Goal: Task Accomplishment & Management: Use online tool/utility

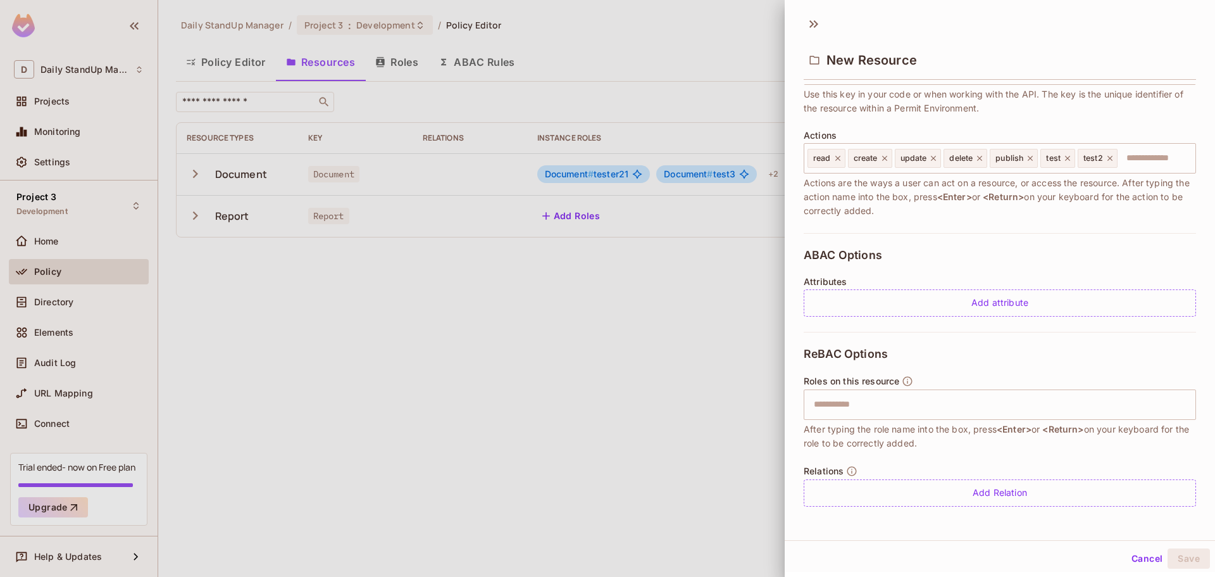
scroll to position [2, 0]
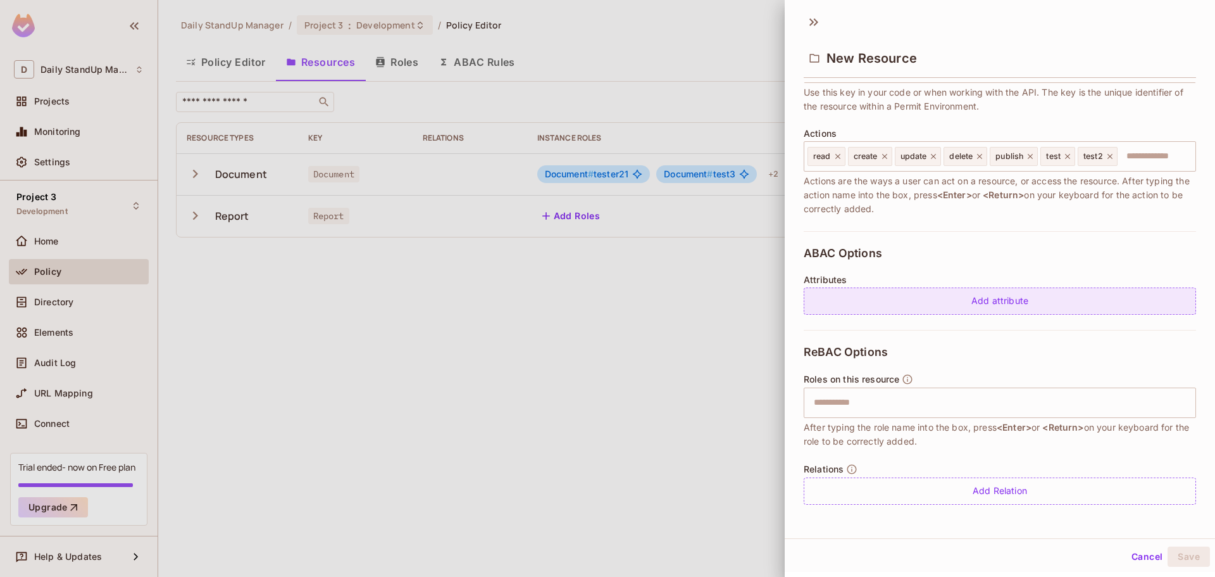
click at [987, 298] on div "Add attribute" at bounding box center [1000, 300] width 392 height 27
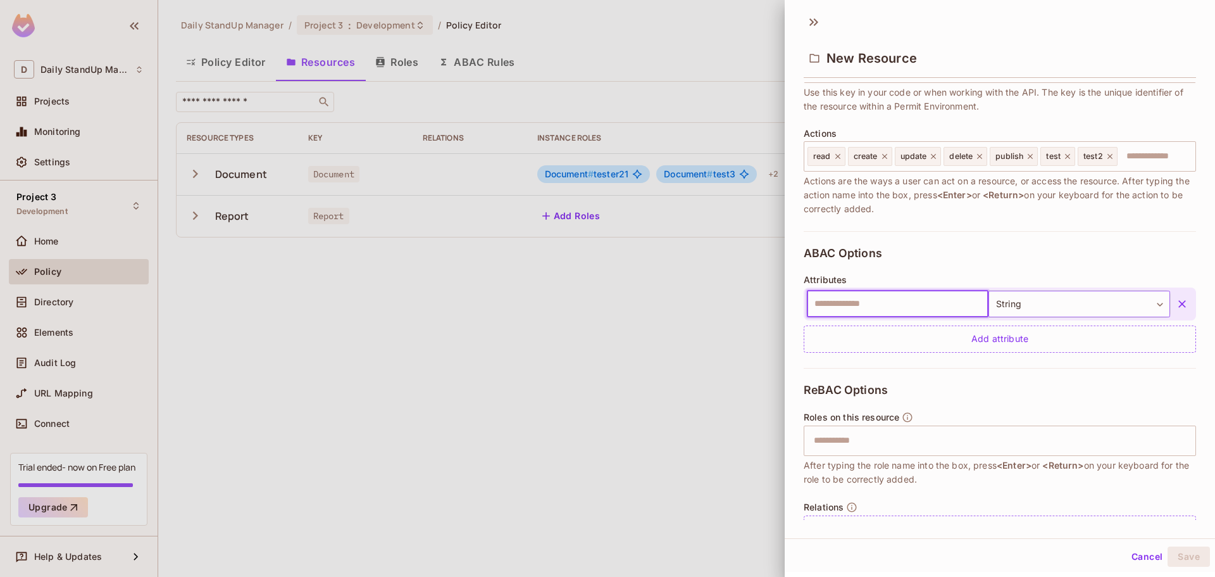
click at [1128, 298] on body "D Daily StandUp Manager Projects Monitoring Settings Project 3 Development Home…" at bounding box center [607, 288] width 1215 height 577
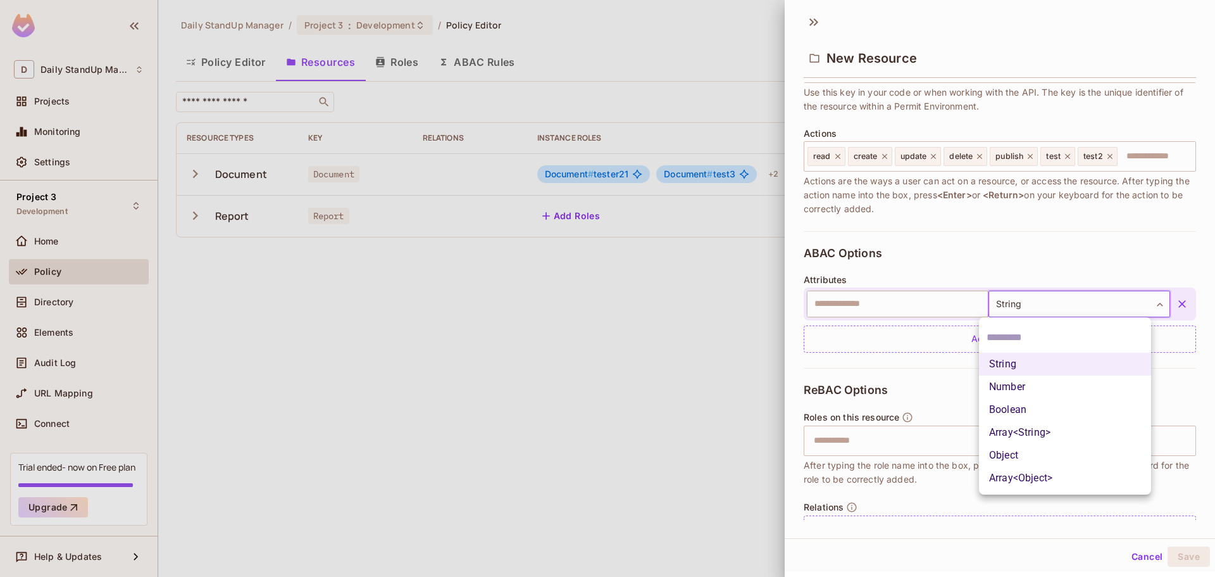
click at [942, 206] on div at bounding box center [607, 288] width 1215 height 577
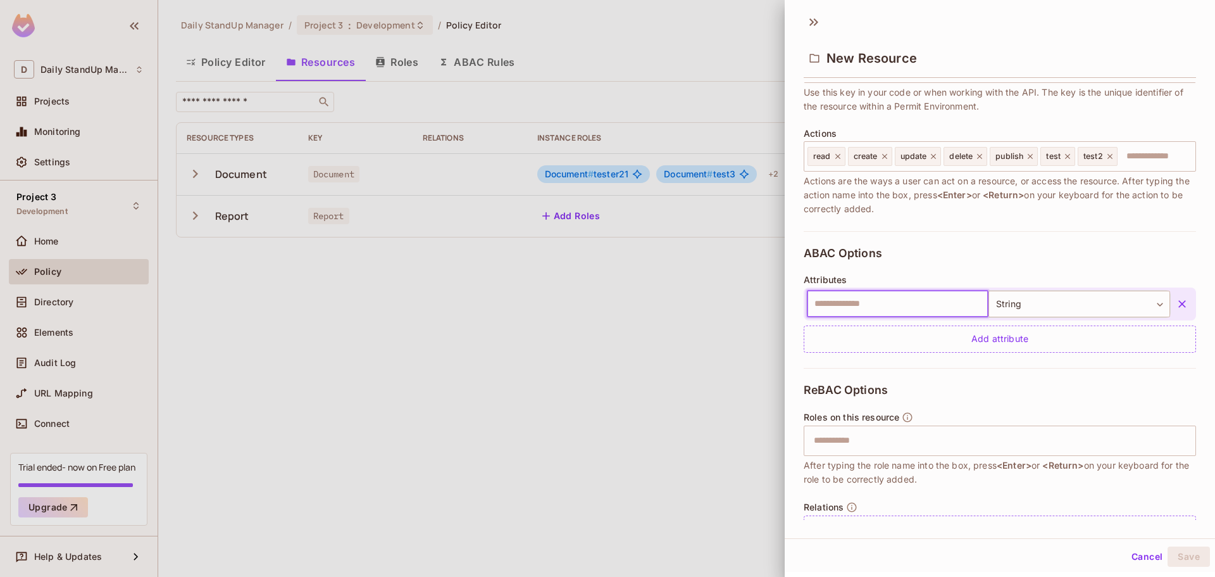
click at [881, 310] on input "text" at bounding box center [898, 304] width 182 height 27
type input "**"
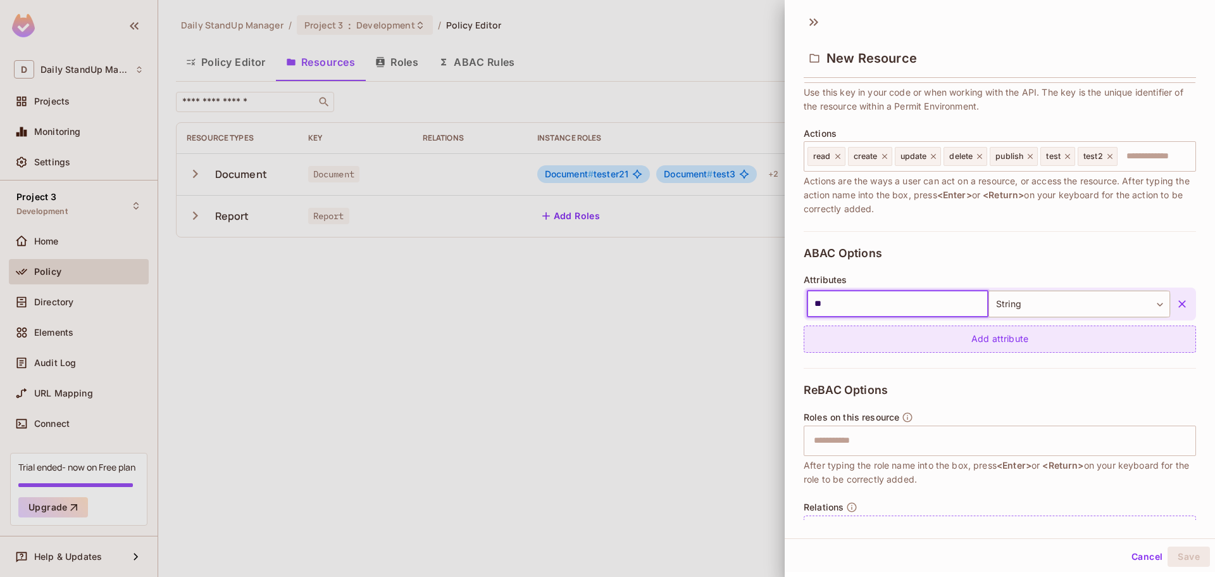
click at [998, 341] on div "Add attribute" at bounding box center [1000, 338] width 392 height 27
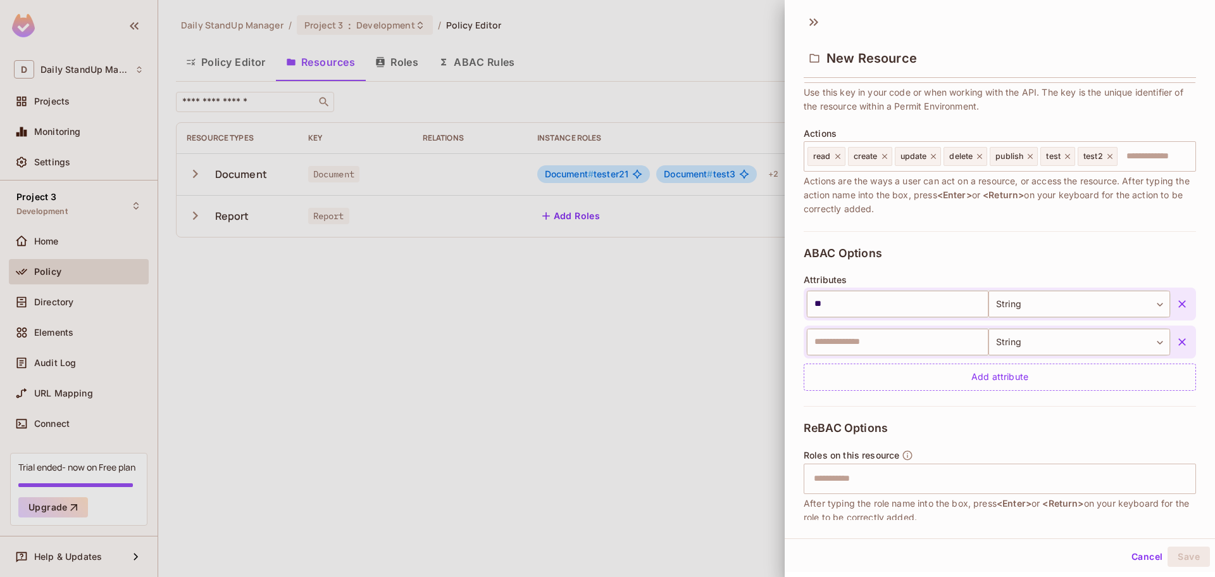
click at [1176, 341] on icon "button" at bounding box center [1182, 342] width 13 height 13
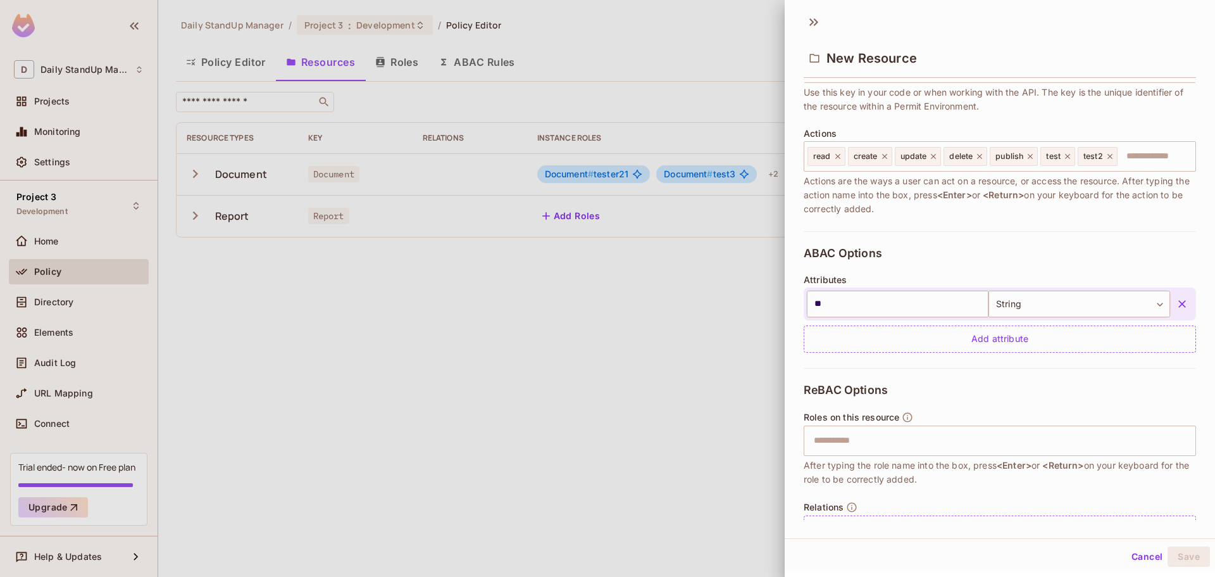
click at [1176, 301] on icon "button" at bounding box center [1182, 304] width 13 height 13
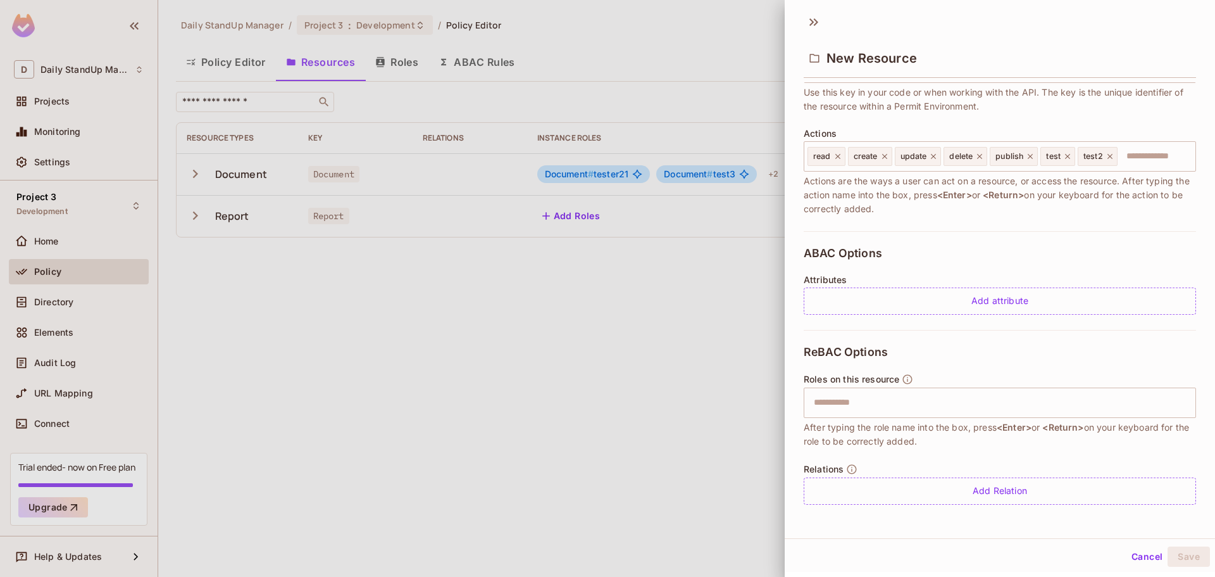
click at [1142, 558] on button "Cancel" at bounding box center [1147, 556] width 41 height 20
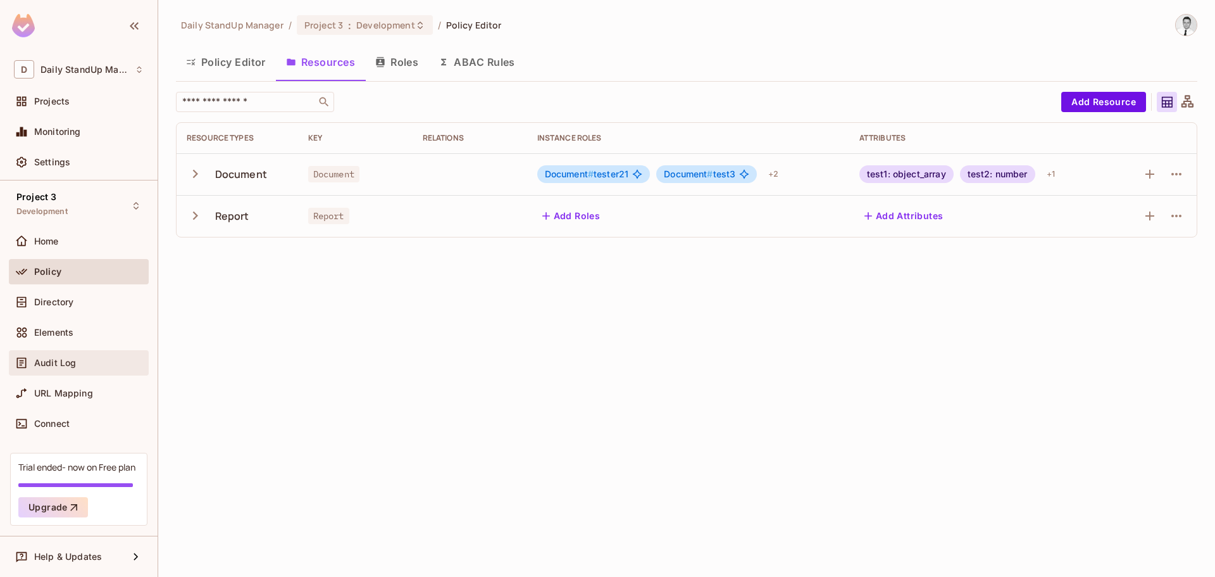
click at [71, 358] on span "Audit Log" at bounding box center [55, 363] width 42 height 10
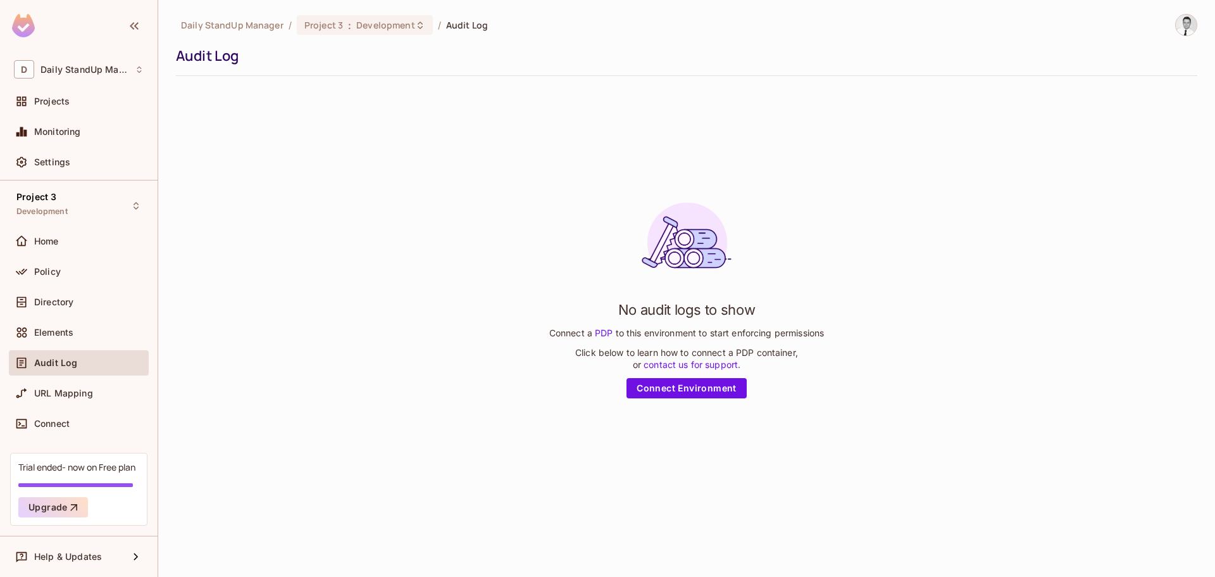
click at [299, 346] on div "No audit logs to show Connect a PDP to this environment to start enforcing perm…" at bounding box center [687, 295] width 1022 height 418
click at [656, 389] on link "Connect Environment" at bounding box center [687, 388] width 120 height 20
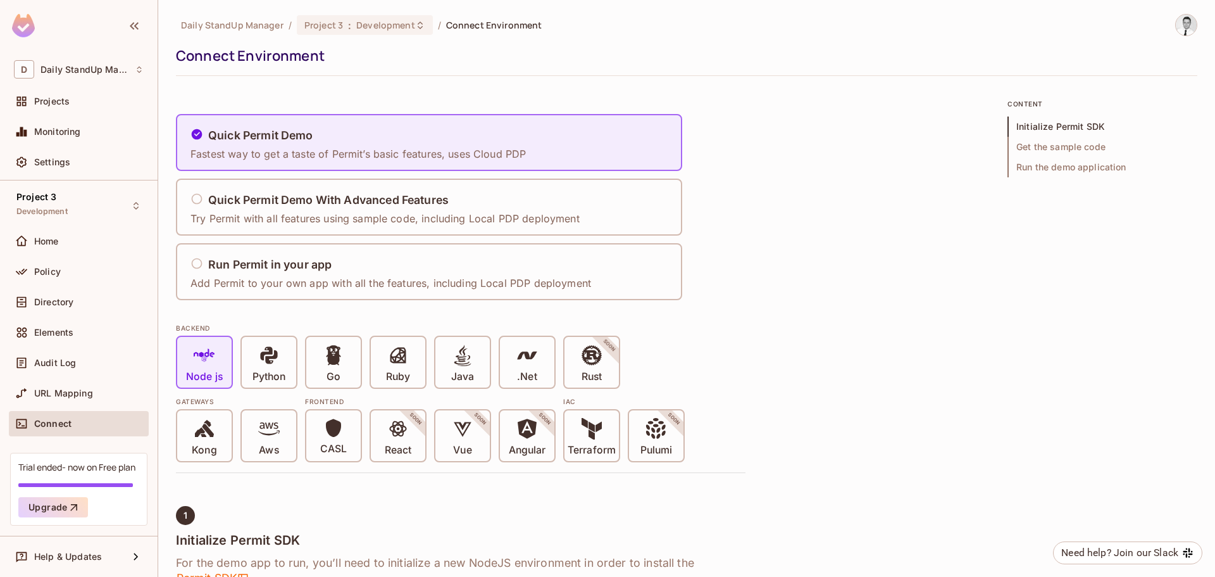
click at [1070, 147] on span "Get the sample code" at bounding box center [1103, 147] width 190 height 20
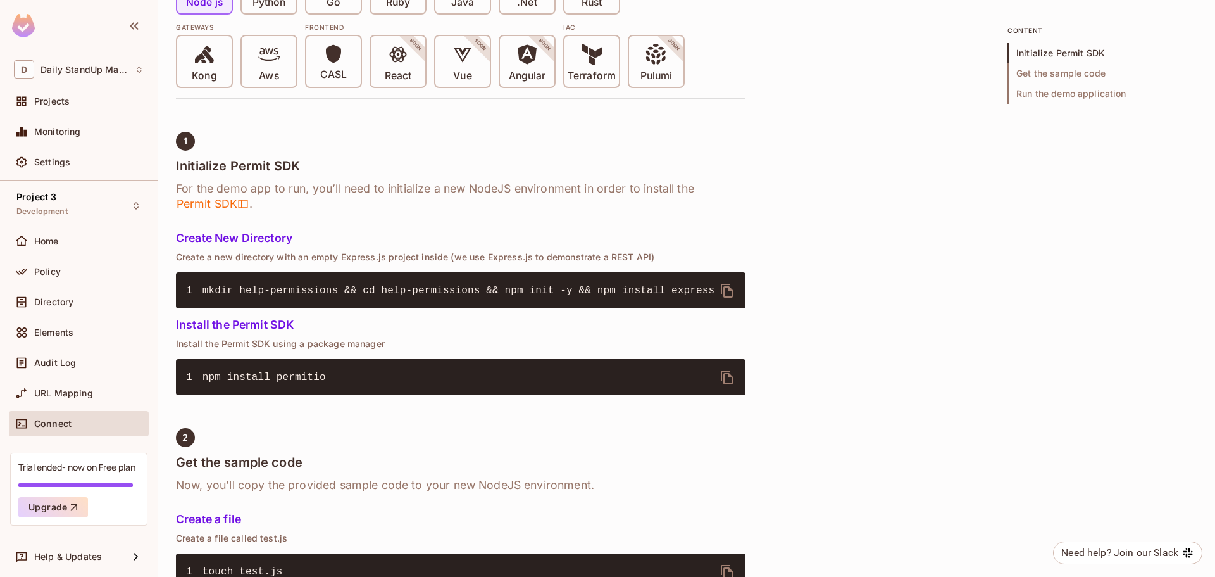
scroll to position [168, 0]
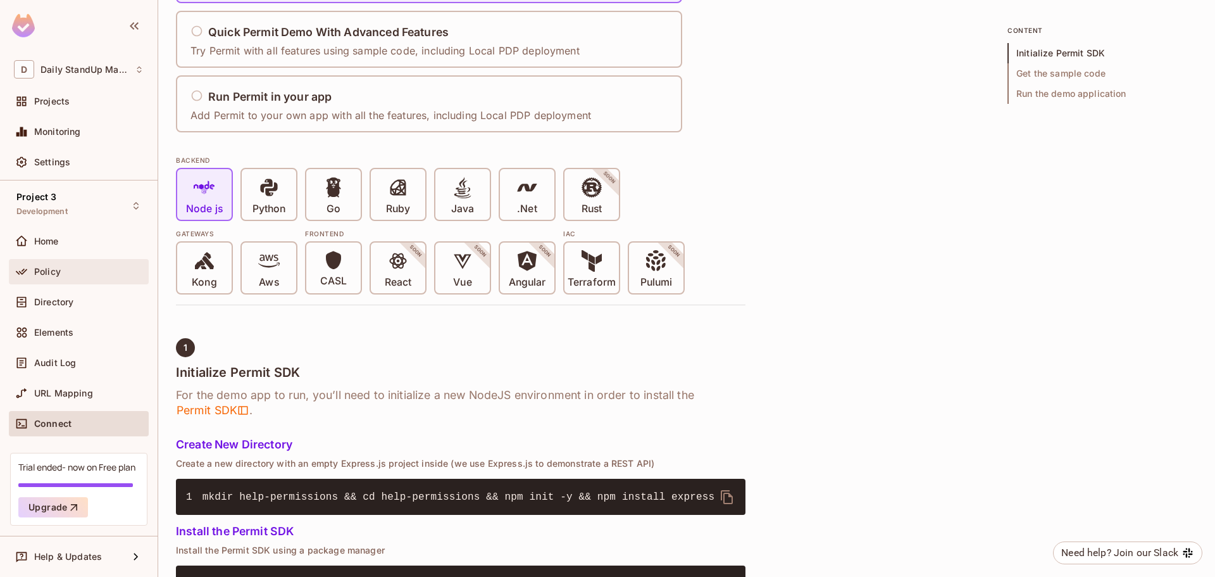
click at [71, 280] on div "Policy" at bounding box center [79, 271] width 140 height 25
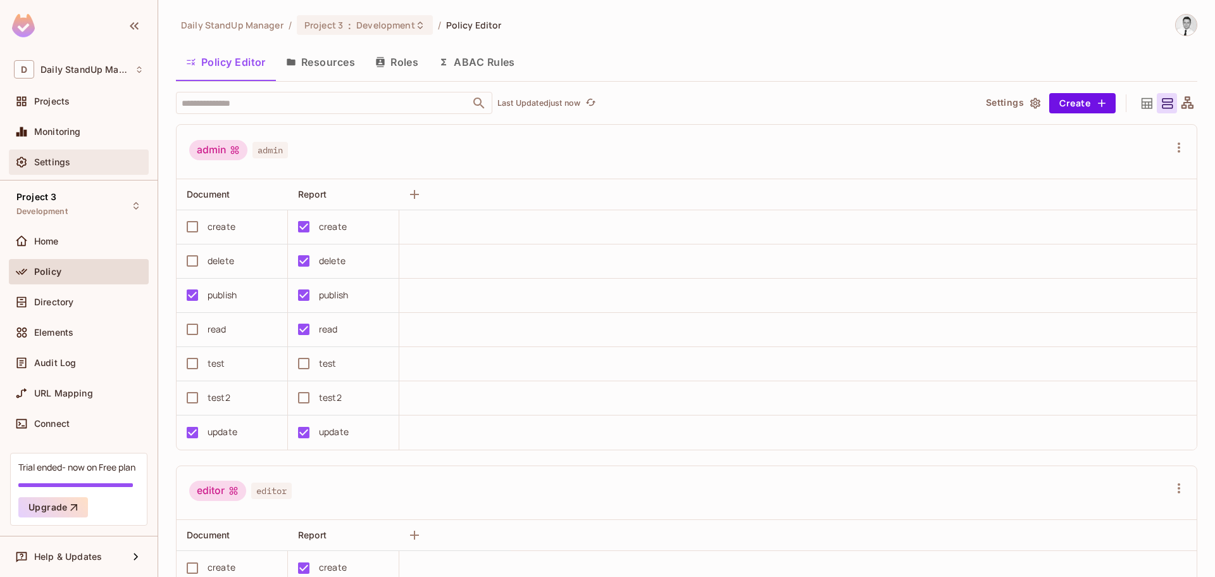
click at [64, 170] on div "Settings" at bounding box center [79, 161] width 130 height 15
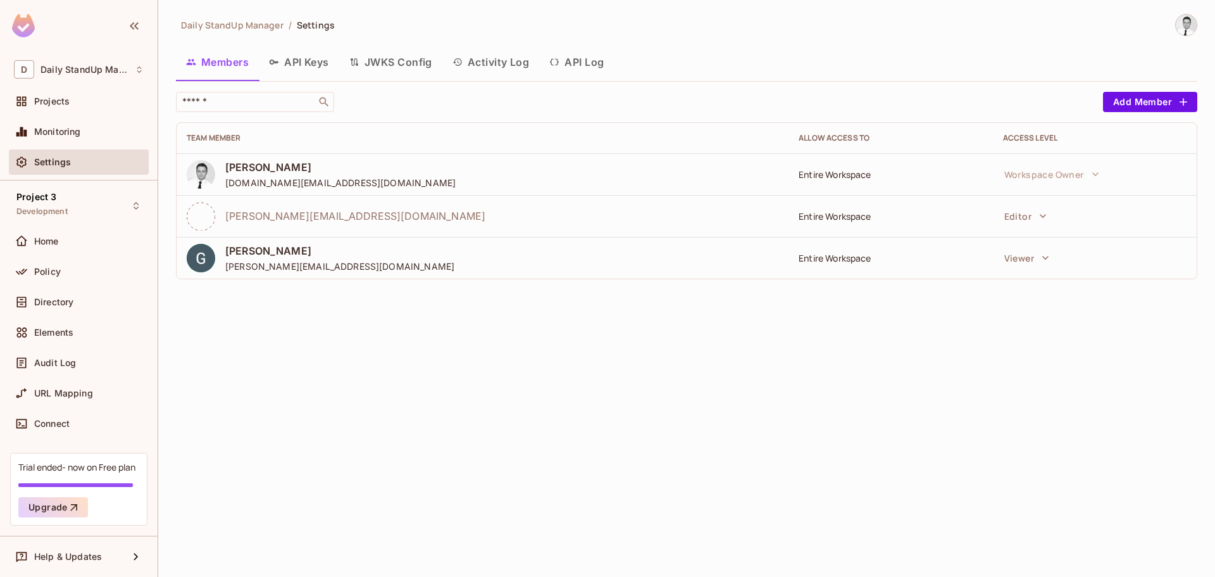
click at [500, 60] on button "Activity Log" at bounding box center [490, 62] width 97 height 32
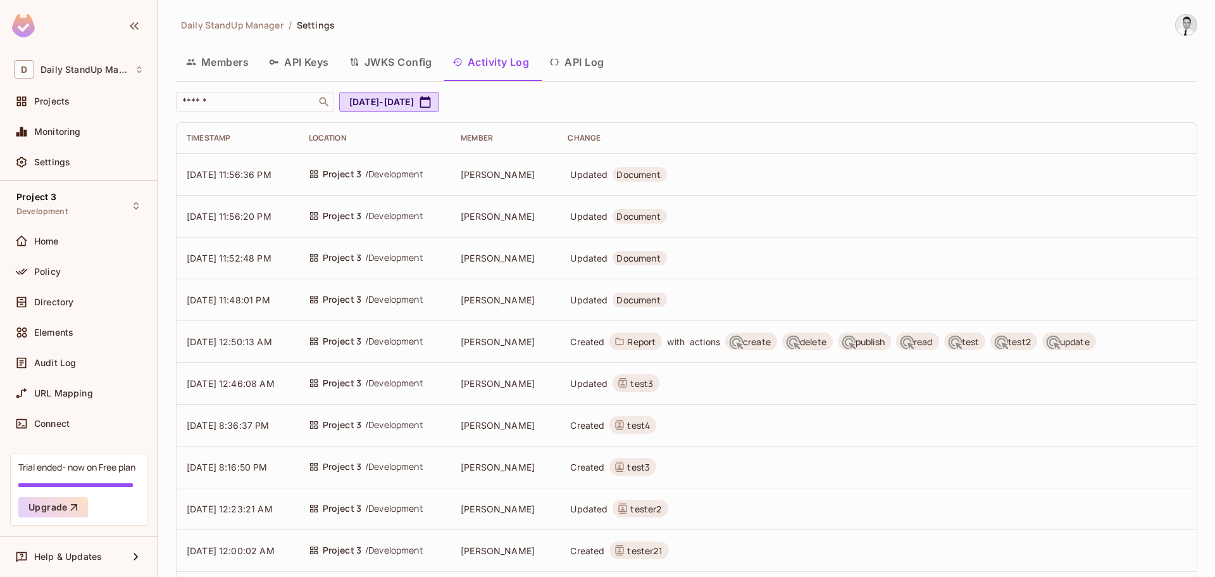
click at [574, 62] on button "API Log" at bounding box center [576, 62] width 75 height 32
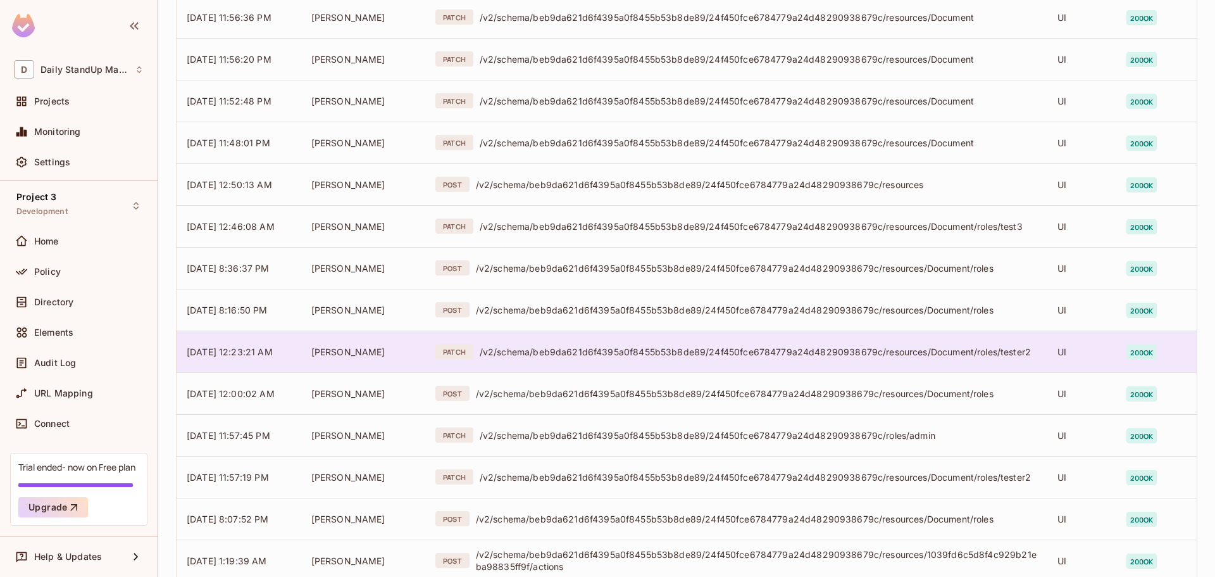
scroll to position [298, 0]
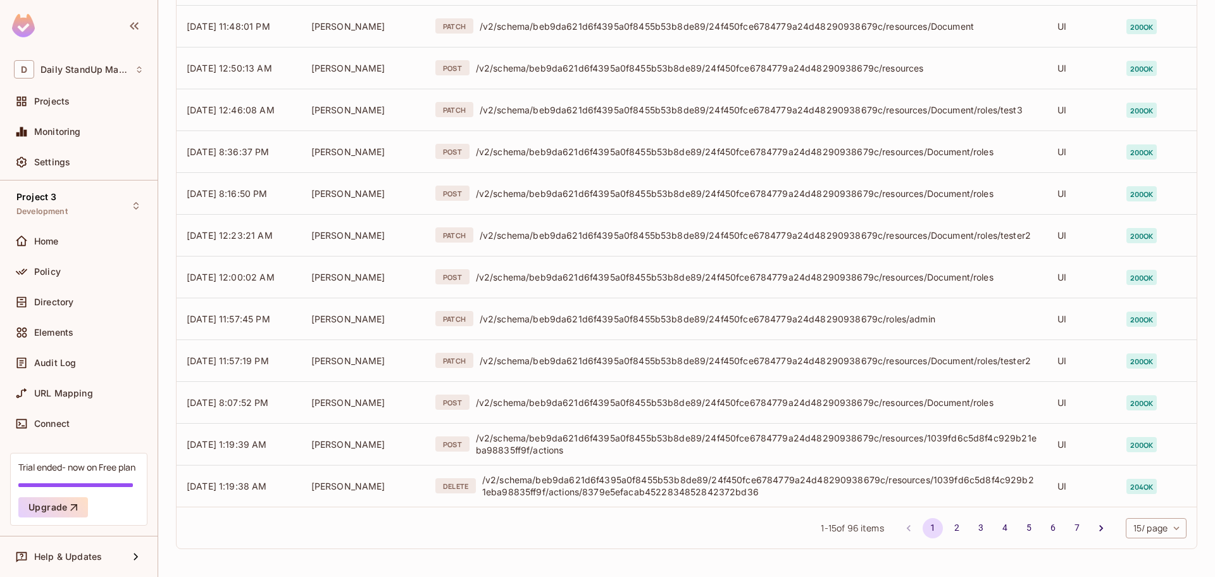
click at [1149, 534] on body "D Daily StandUp Manager Projects Monitoring Settings Project 3 Development Home…" at bounding box center [607, 288] width 1215 height 577
click at [861, 300] on div at bounding box center [607, 288] width 1215 height 577
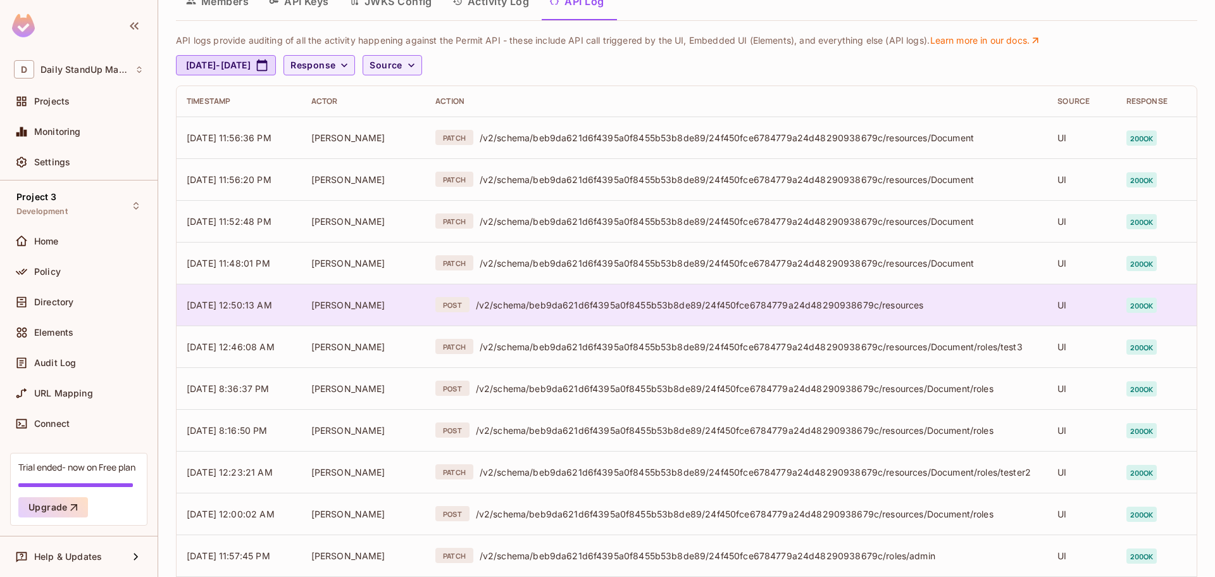
scroll to position [44, 0]
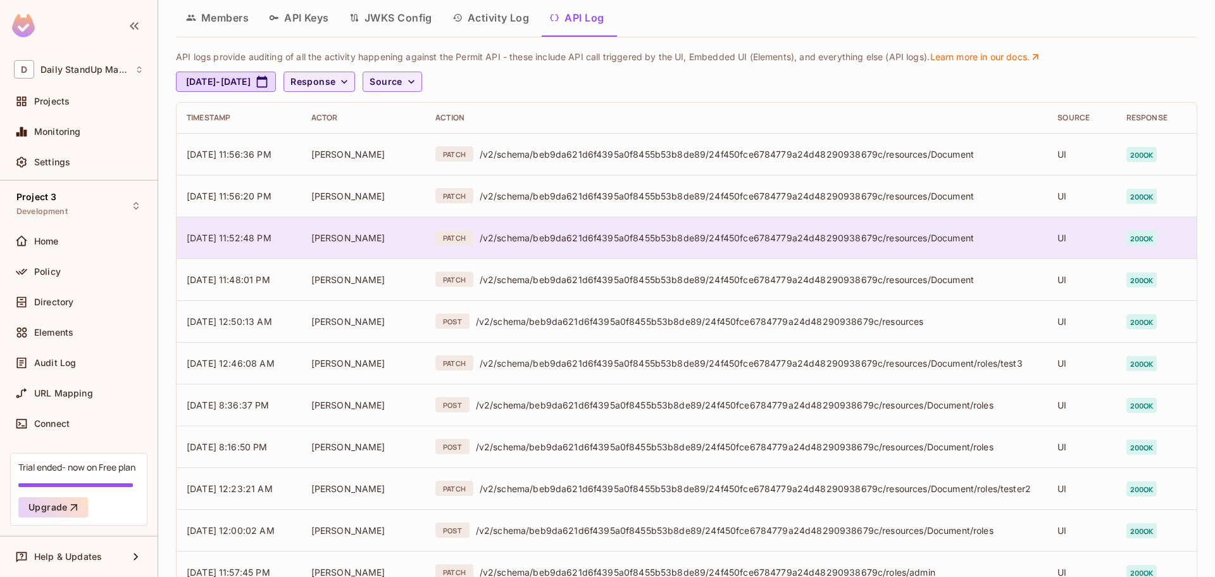
click at [761, 228] on td "PATCH /v2/schema/beb9da621d6f4395a0f8455b53b8de89/24f450fce6784779a24d482909386…" at bounding box center [736, 237] width 622 height 42
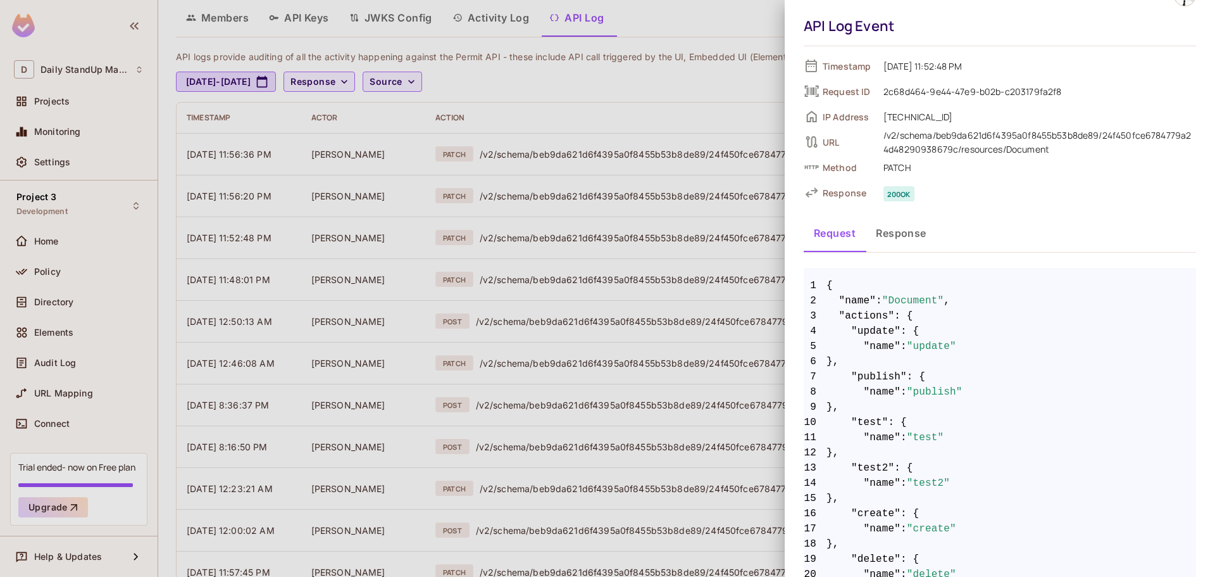
scroll to position [0, 0]
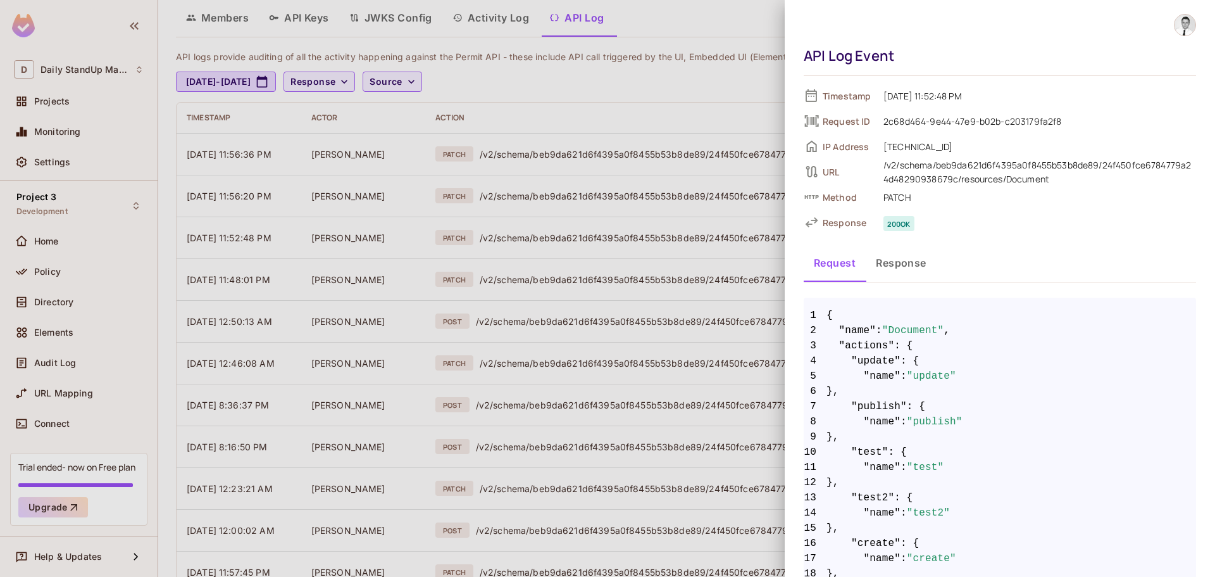
click at [912, 261] on button "Response" at bounding box center [901, 263] width 71 height 32
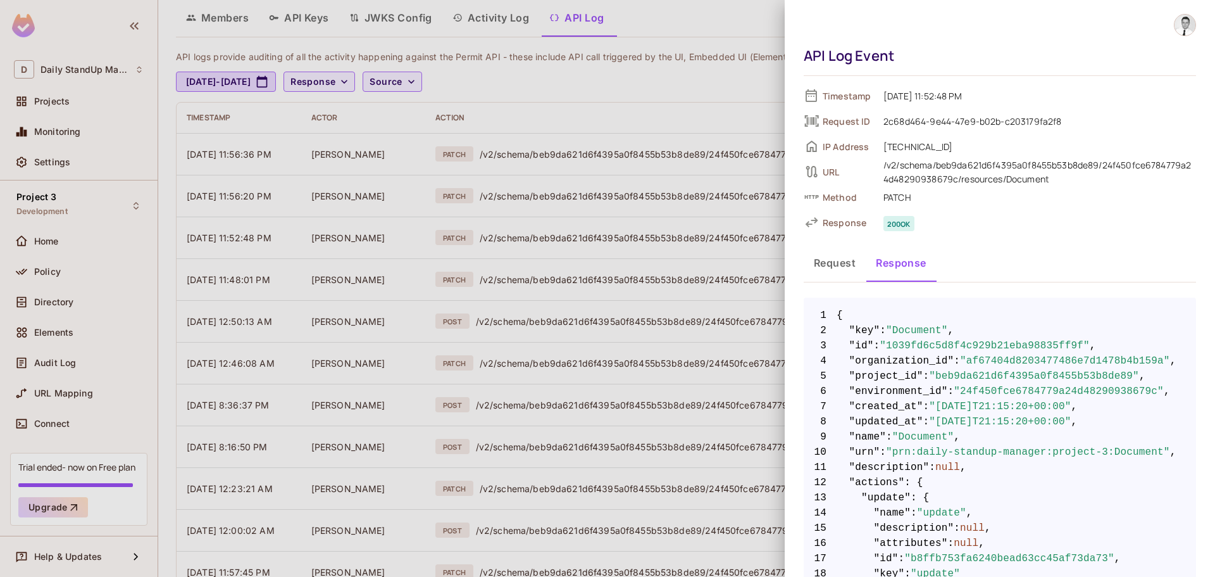
click at [653, 161] on div at bounding box center [607, 288] width 1215 height 577
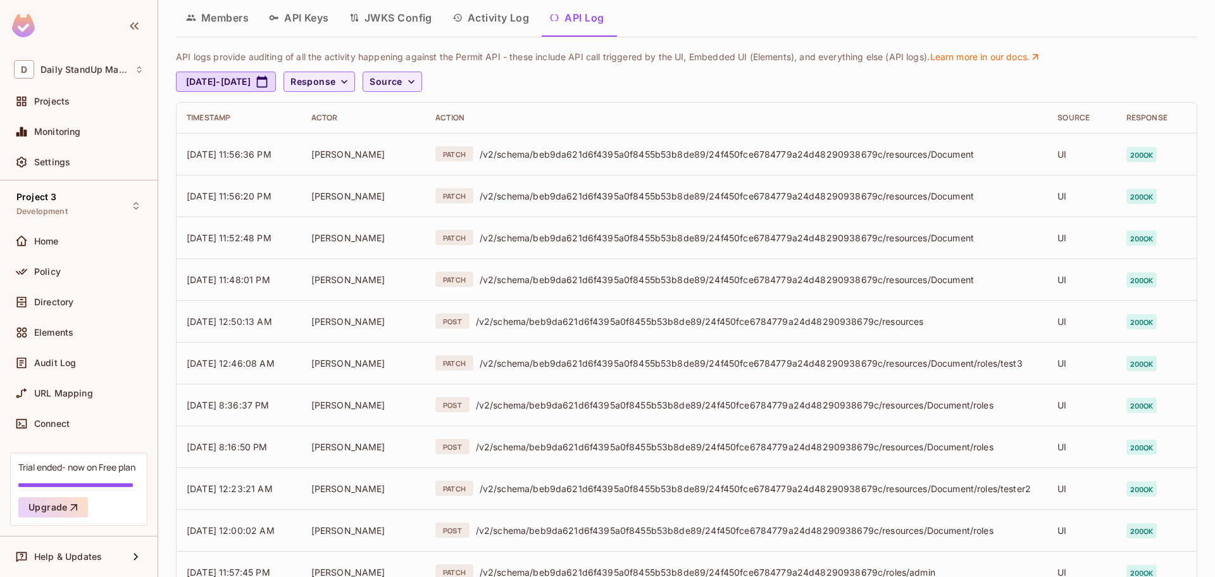
click at [227, 22] on button "Members" at bounding box center [217, 18] width 83 height 32
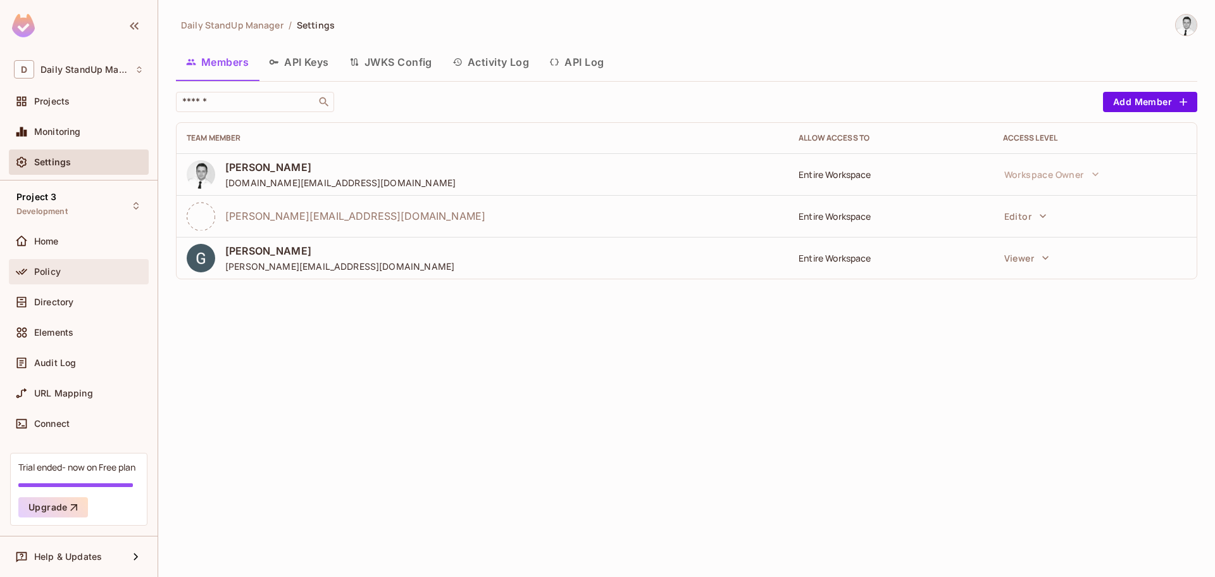
click at [67, 267] on div "Policy" at bounding box center [89, 272] width 110 height 10
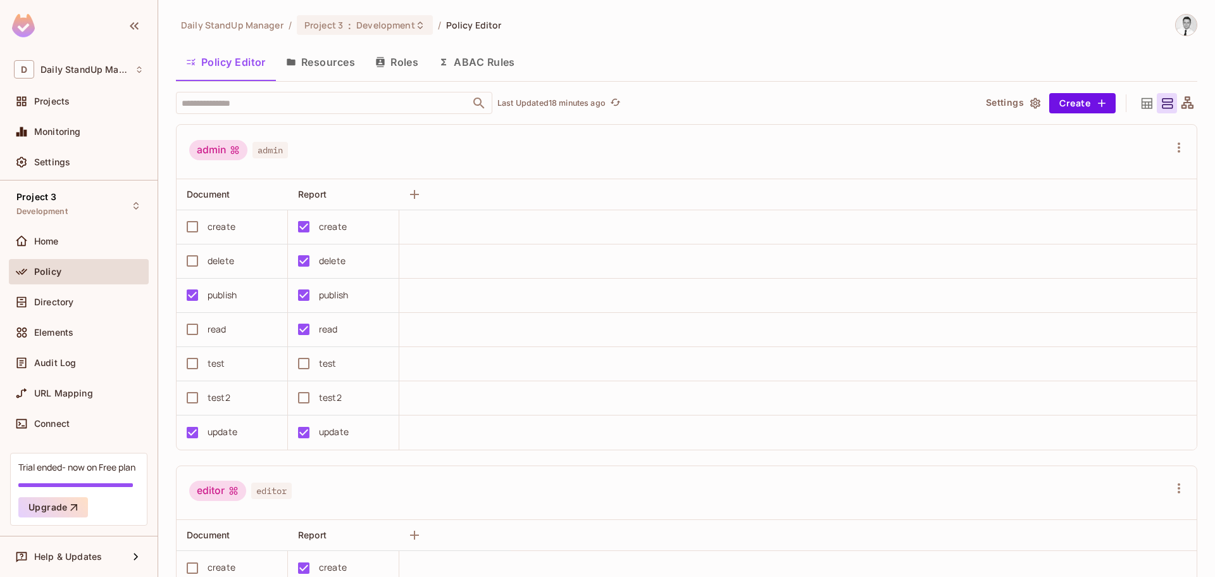
drag, startPoint x: 311, startPoint y: 60, endPoint x: 900, endPoint y: 144, distance: 594.7
click at [310, 59] on button "Resources" at bounding box center [320, 62] width 89 height 32
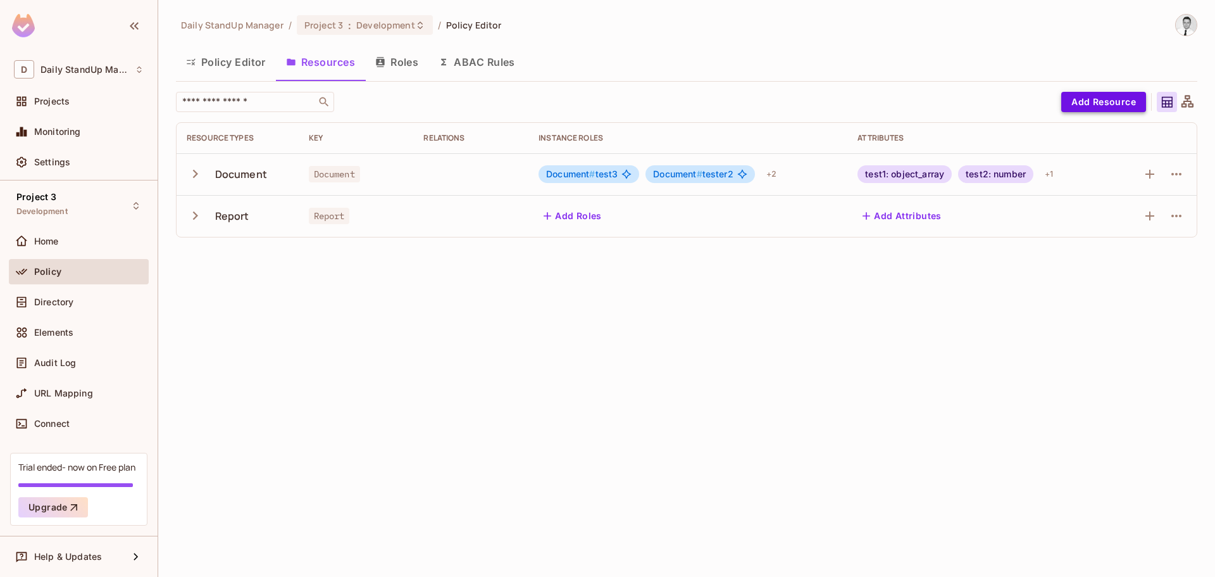
click at [1104, 101] on button "Add Resource" at bounding box center [1104, 102] width 85 height 20
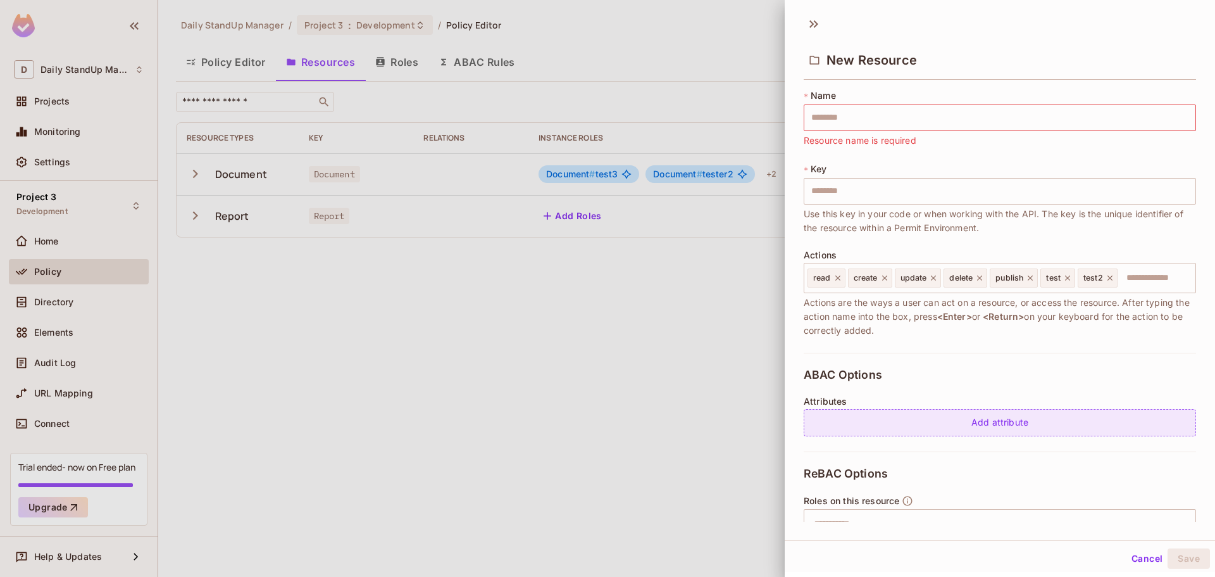
click at [1015, 430] on div "Add attribute" at bounding box center [1000, 422] width 392 height 27
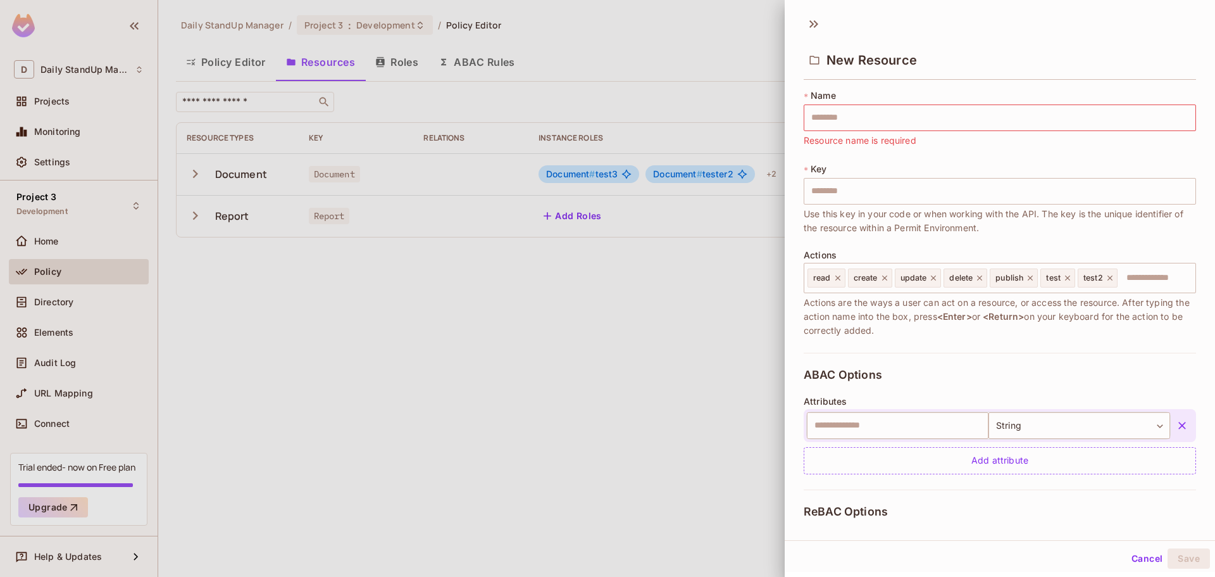
click at [1176, 427] on icon "button" at bounding box center [1182, 425] width 13 height 13
click at [874, 401] on div "Attributes Add attribute" at bounding box center [1000, 416] width 392 height 40
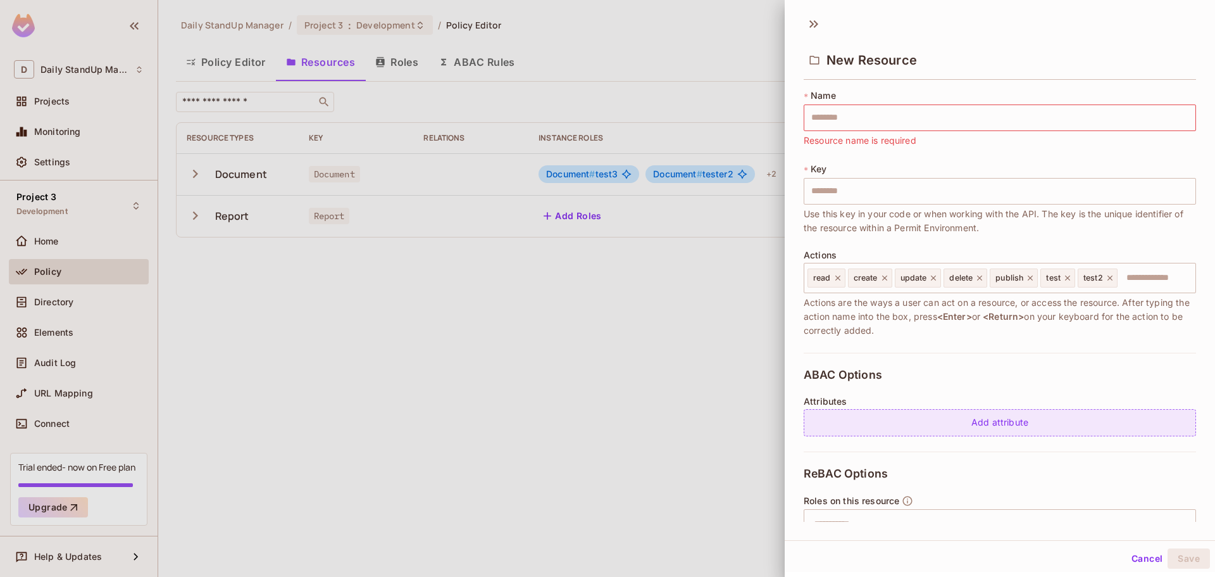
click at [1003, 416] on div "Add attribute" at bounding box center [1000, 422] width 392 height 27
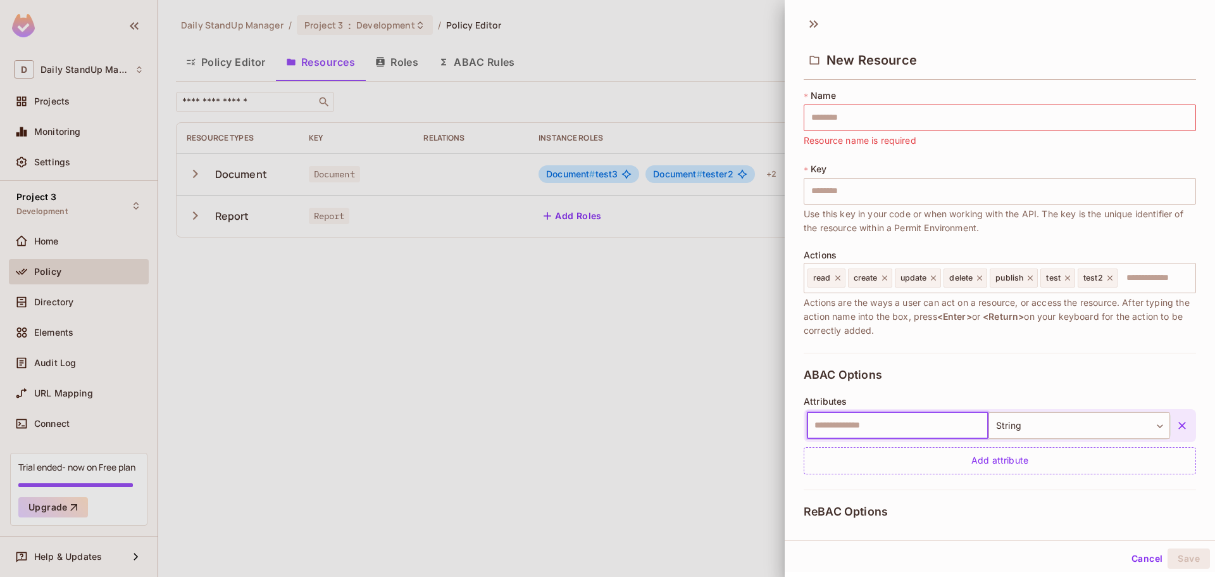
click at [1133, 556] on button "Cancel" at bounding box center [1147, 558] width 41 height 20
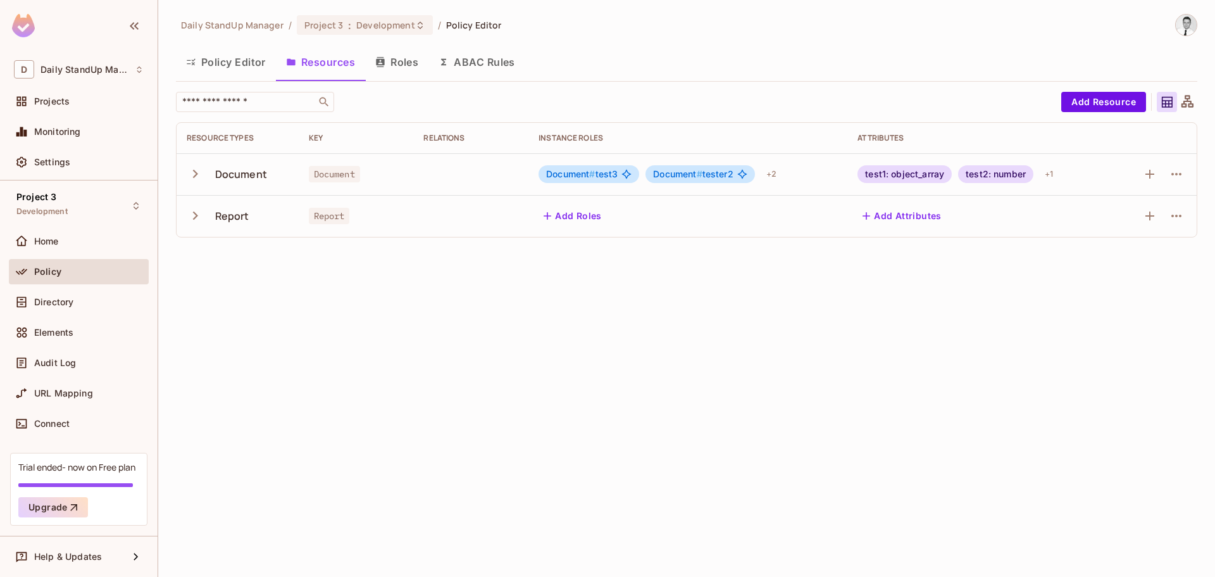
click at [801, 99] on div "​" at bounding box center [615, 102] width 879 height 20
click at [499, 54] on button "ABAC Rules" at bounding box center [477, 62] width 97 height 32
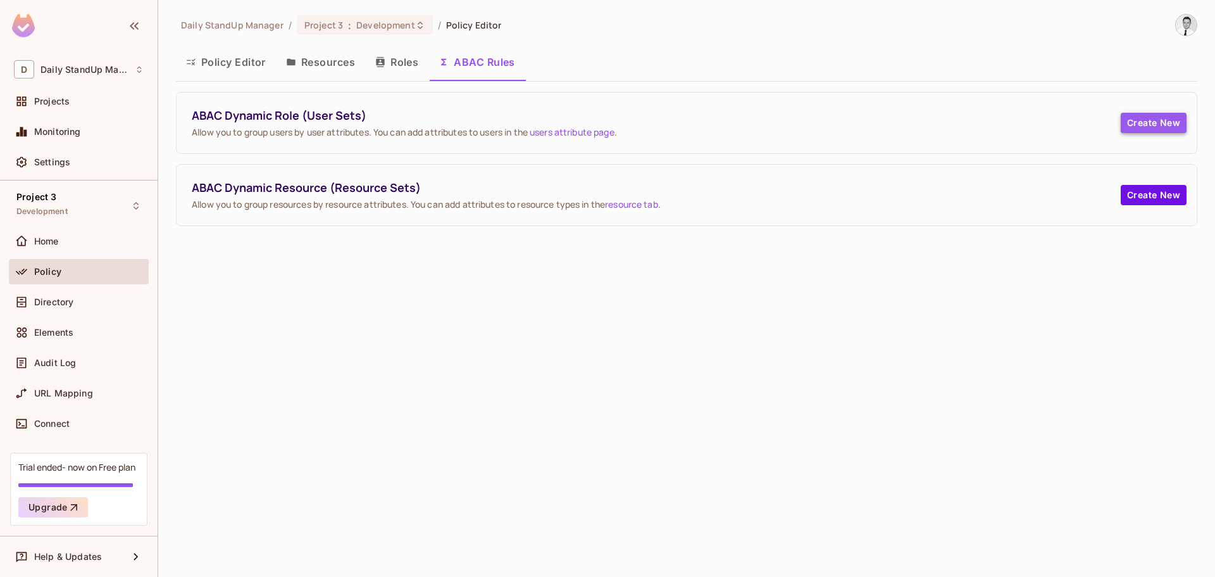
click at [1149, 118] on button "Create New" at bounding box center [1154, 123] width 66 height 20
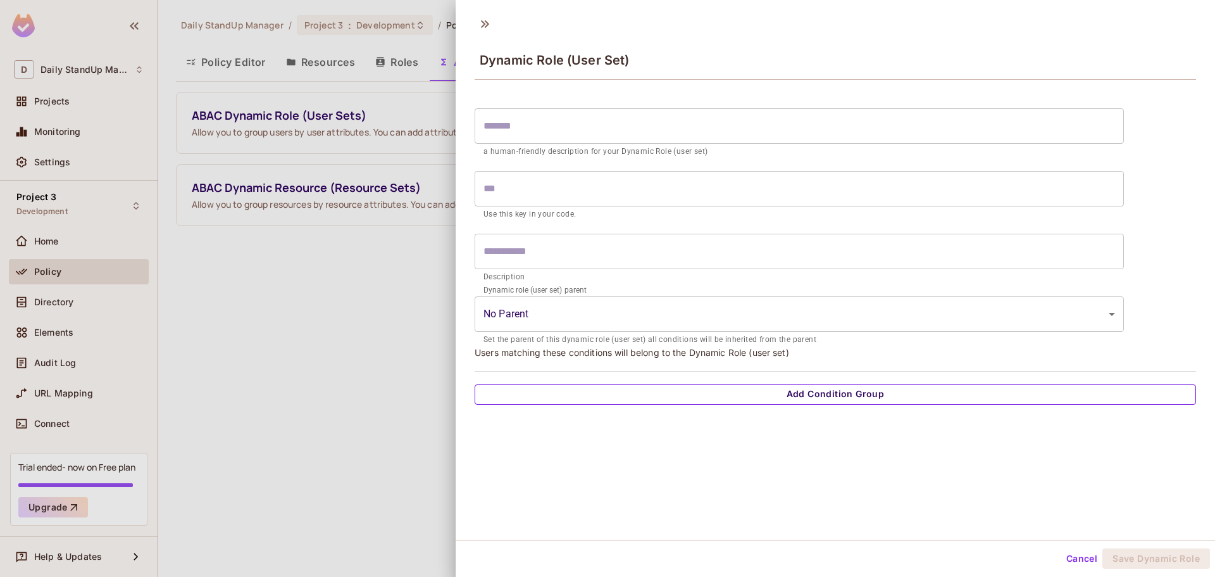
click at [818, 398] on button "Add Condition Group" at bounding box center [836, 394] width 722 height 20
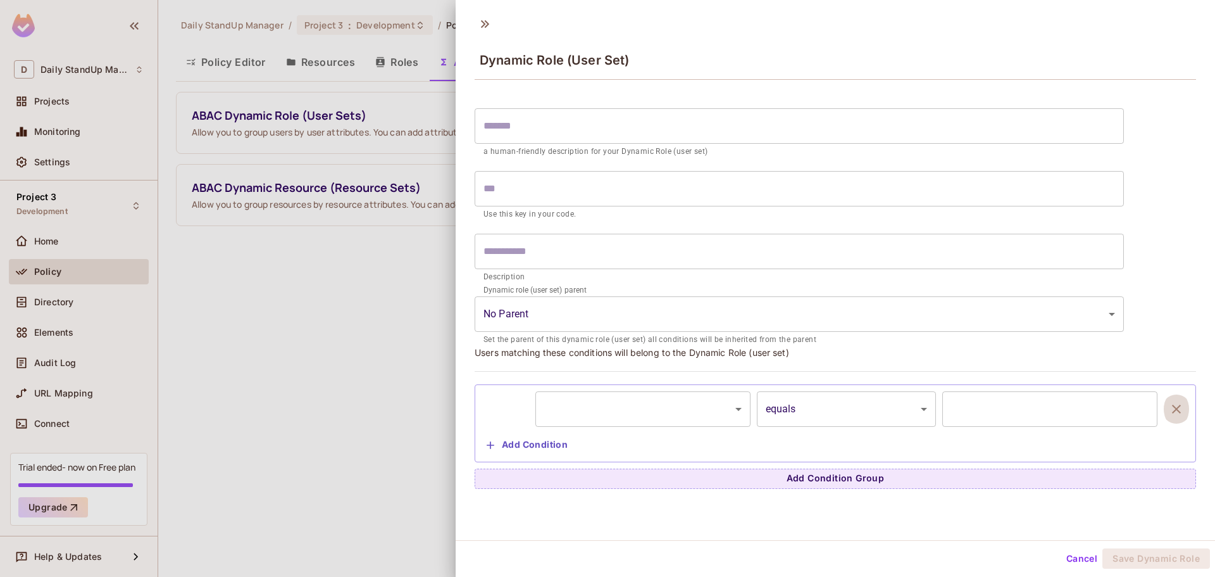
click at [1169, 412] on icon "button" at bounding box center [1176, 408] width 15 height 15
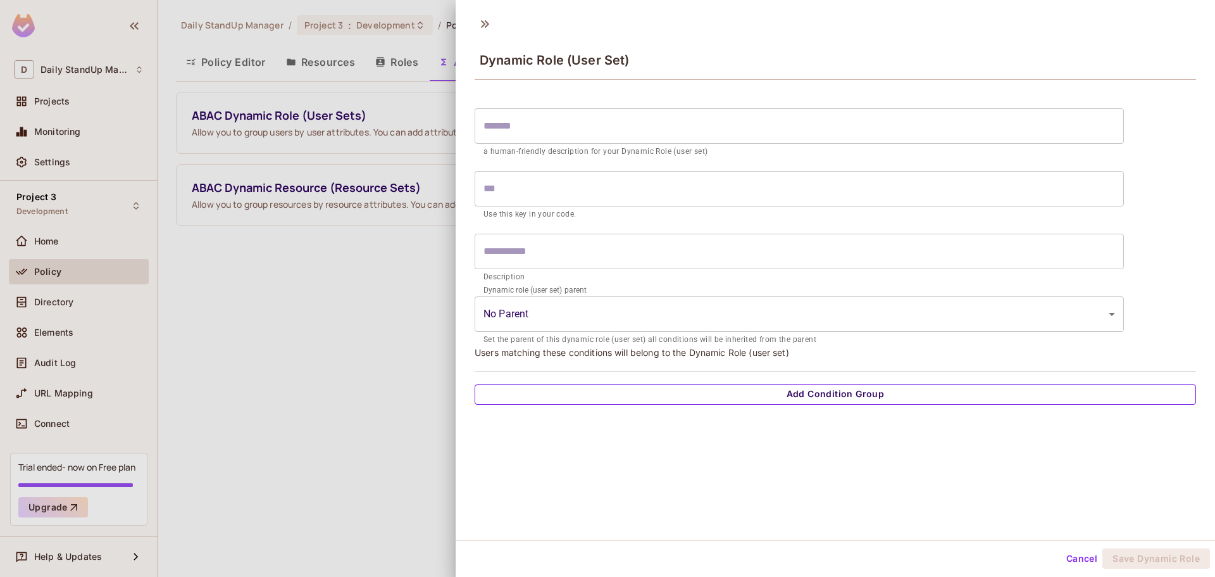
click at [836, 387] on button "Add Condition Group" at bounding box center [836, 394] width 722 height 20
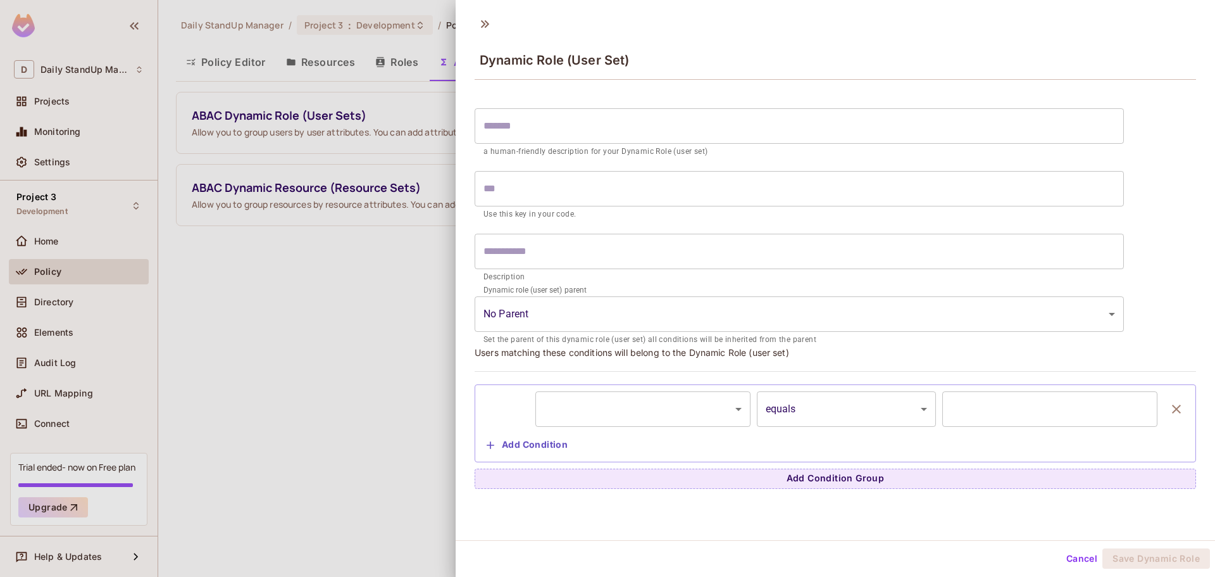
click at [539, 441] on button "Add Condition" at bounding box center [527, 445] width 91 height 20
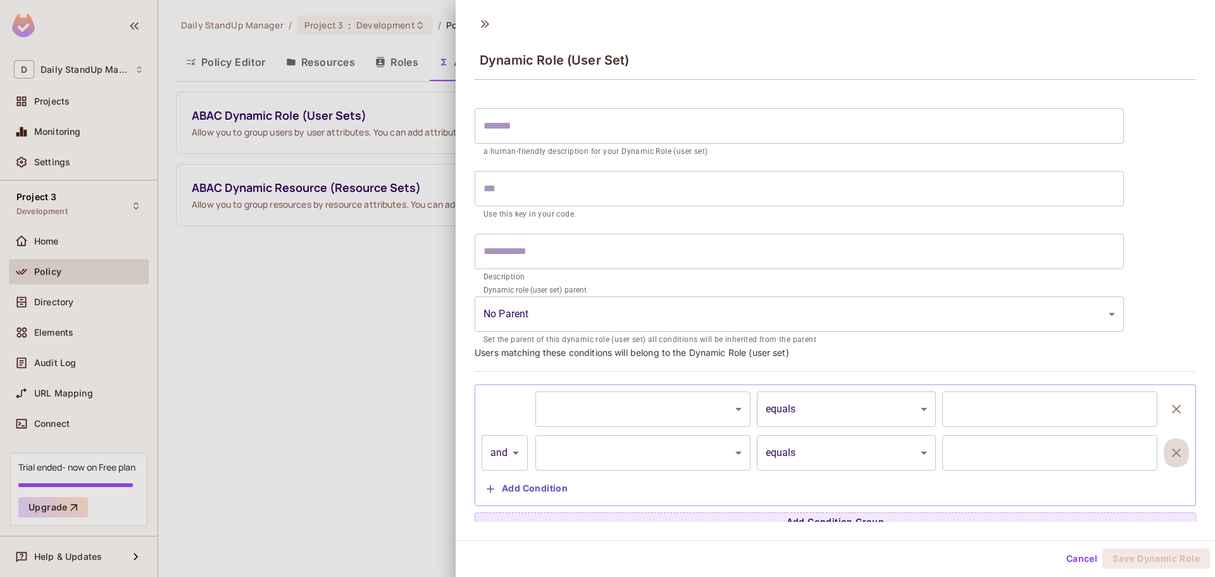
click at [1172, 451] on icon "button" at bounding box center [1176, 452] width 9 height 9
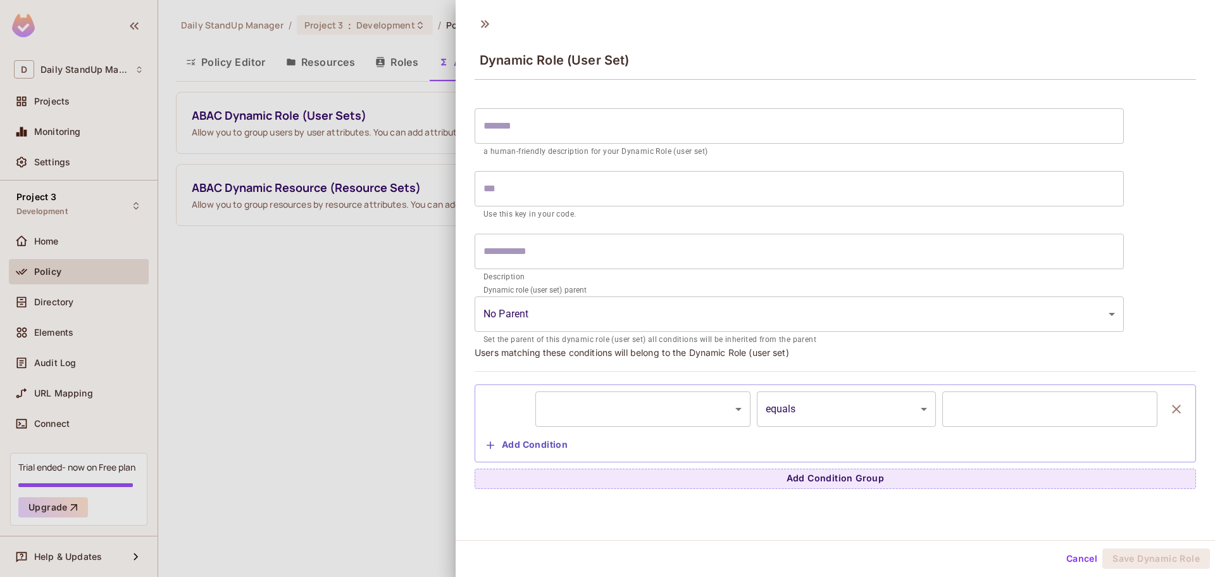
click at [1169, 407] on icon "button" at bounding box center [1176, 408] width 15 height 15
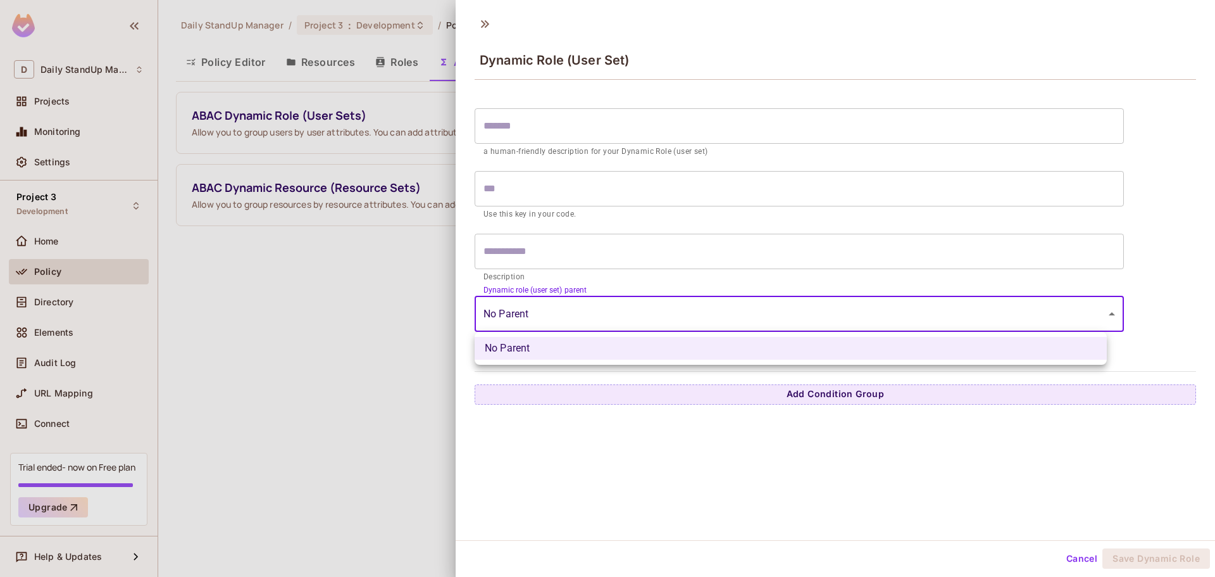
click at [775, 311] on body "D Daily StandUp Manager Projects Monitoring Settings Project 3 Development Home…" at bounding box center [607, 288] width 1215 height 577
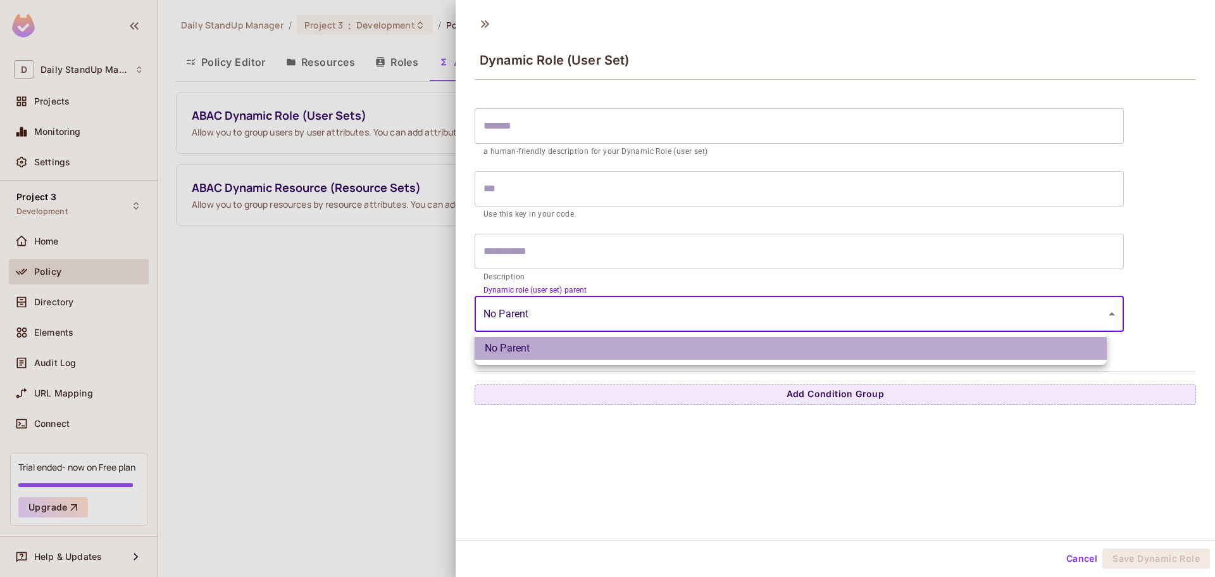
drag, startPoint x: 566, startPoint y: 346, endPoint x: 663, endPoint y: 327, distance: 99.3
click at [567, 346] on li "No Parent" at bounding box center [791, 348] width 632 height 23
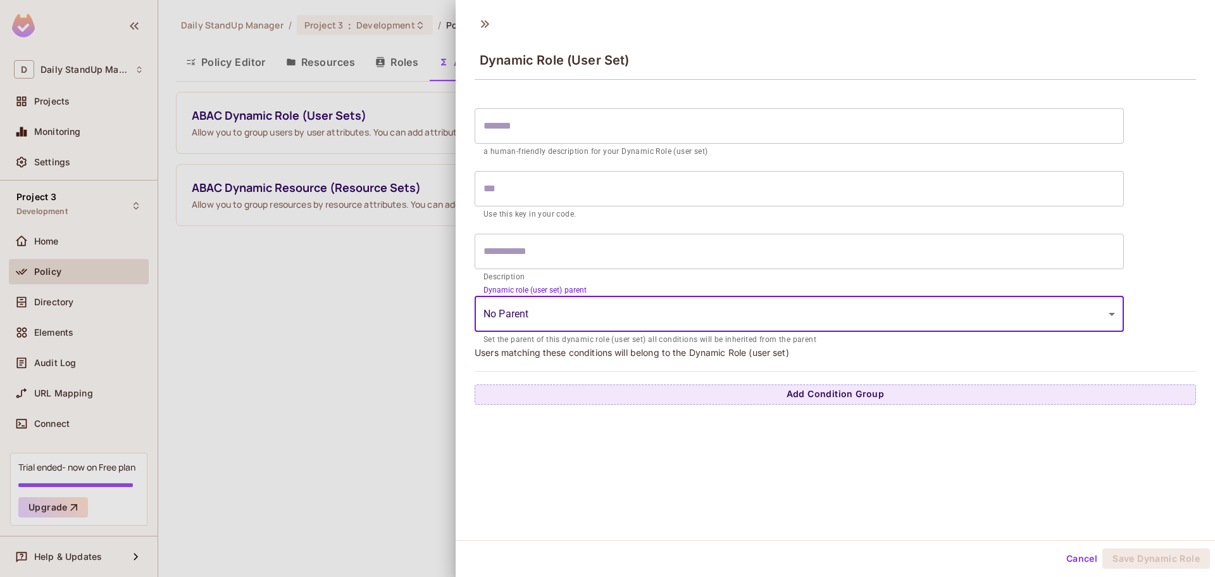
click at [591, 251] on input "text" at bounding box center [799, 251] width 649 height 35
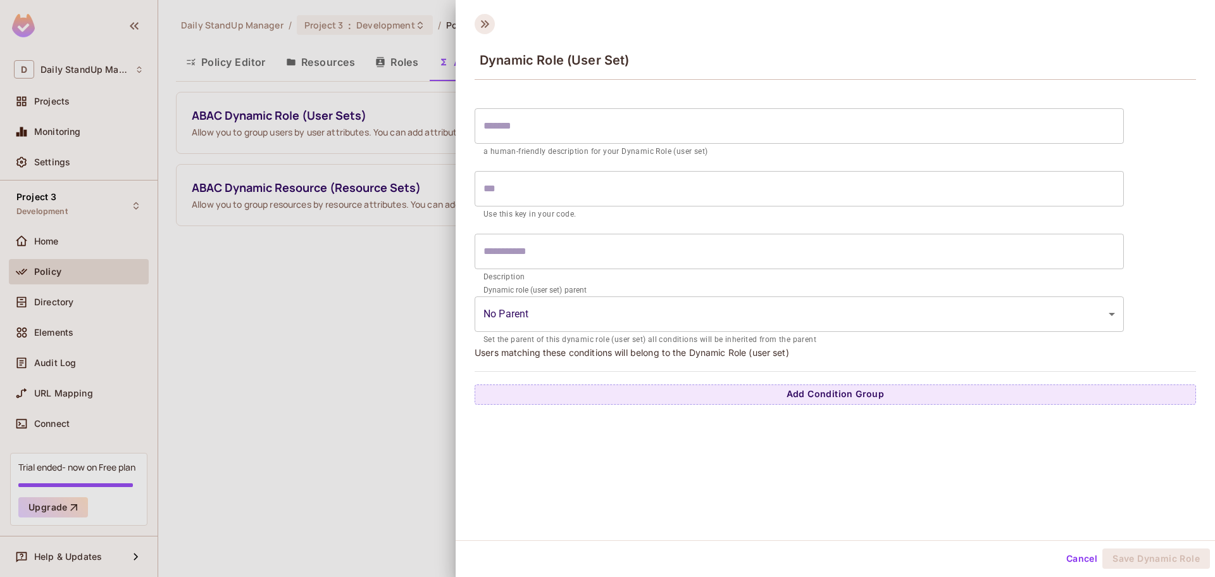
click at [483, 20] on icon at bounding box center [485, 24] width 20 height 20
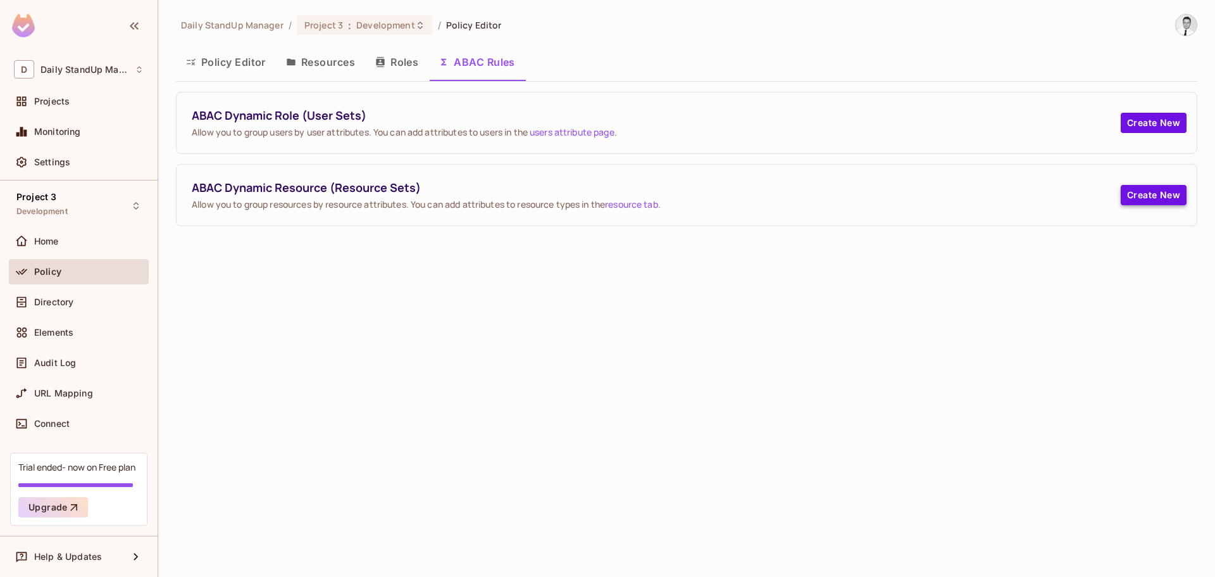
click at [1142, 192] on button "Create New" at bounding box center [1154, 195] width 66 height 20
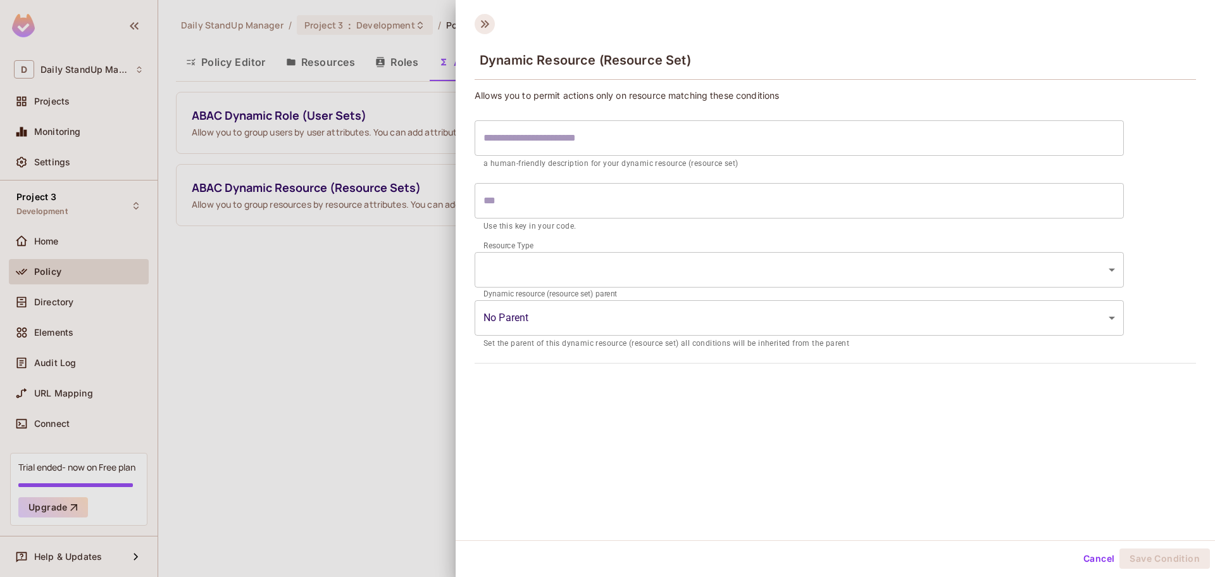
click at [492, 18] on icon at bounding box center [485, 24] width 20 height 20
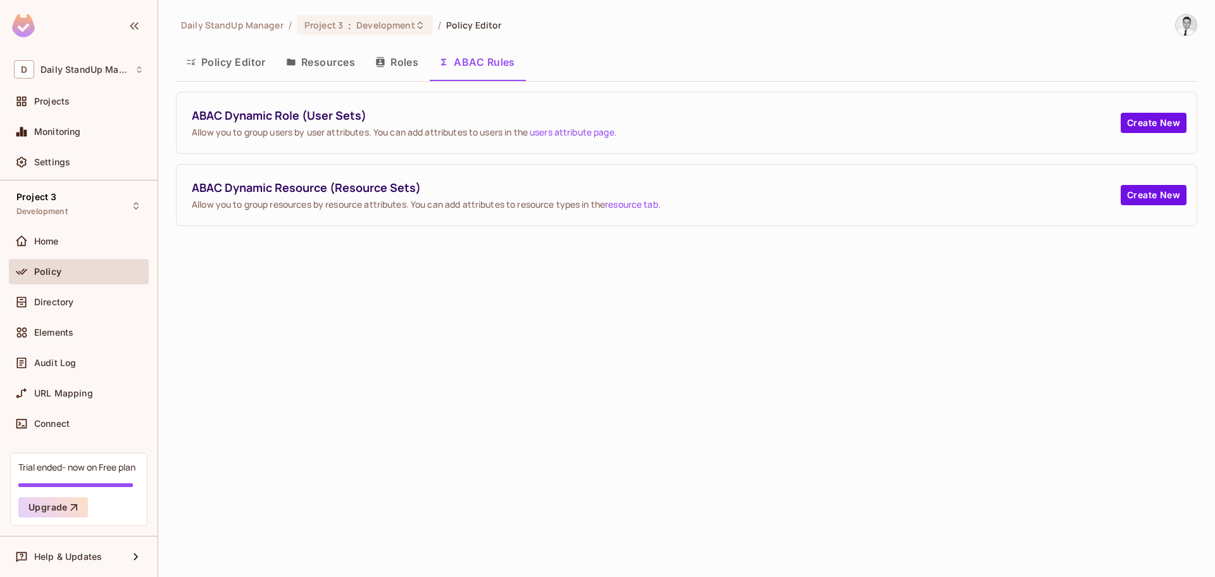
click at [816, 144] on div "ABAC Dynamic Role (User Sets) Allow you to group users by user attributes. You …" at bounding box center [687, 122] width 1020 height 61
click at [60, 274] on span "Policy" at bounding box center [47, 272] width 27 height 10
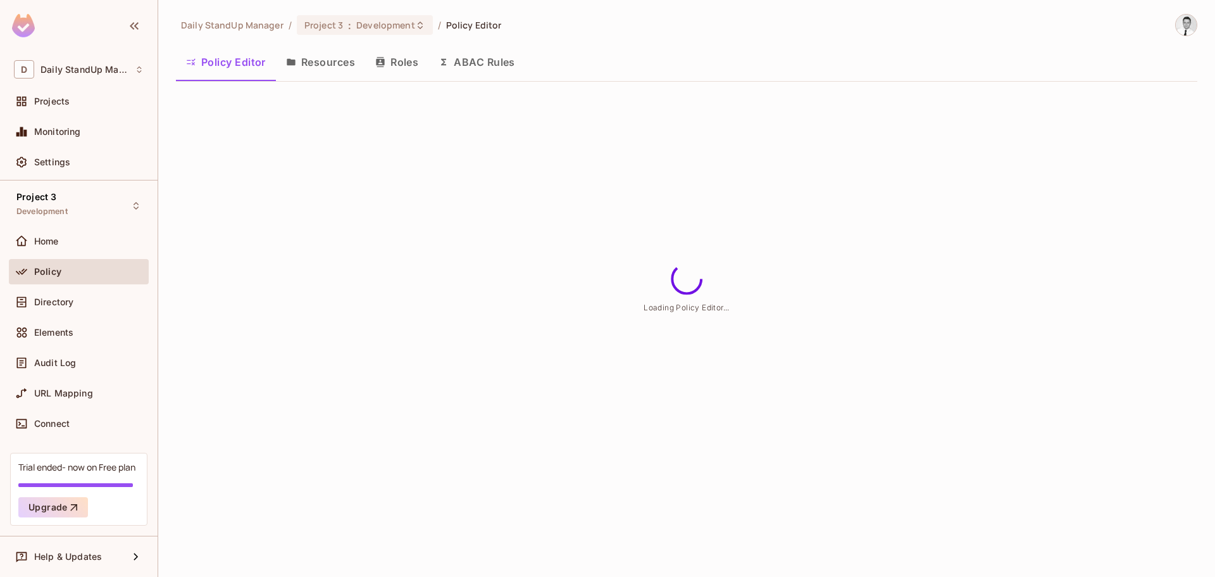
click at [326, 52] on button "Resources" at bounding box center [320, 62] width 89 height 32
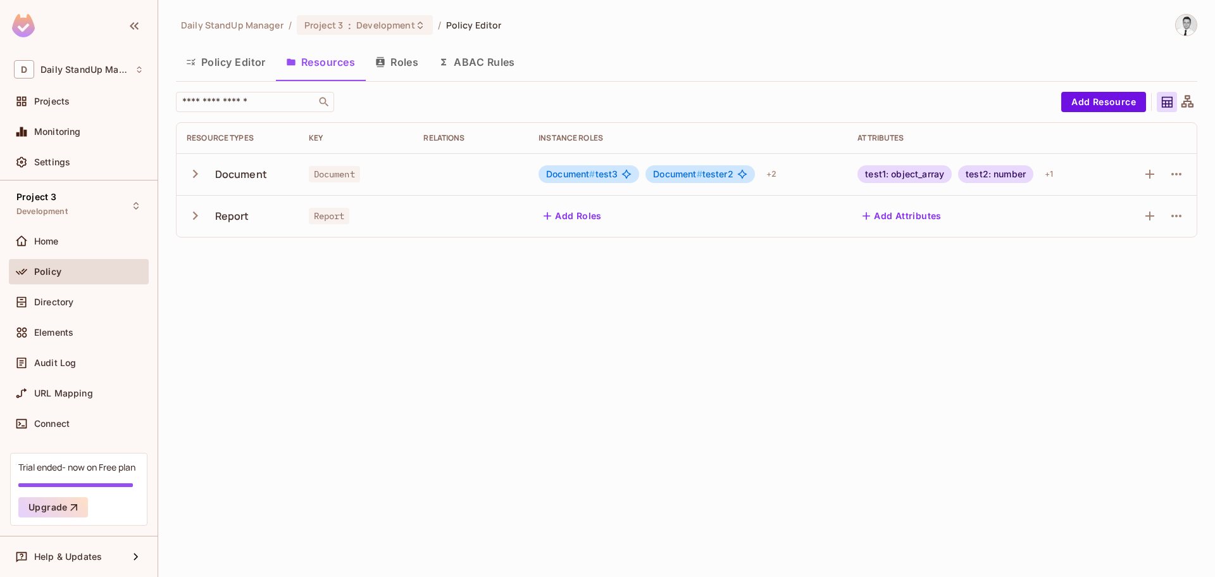
click at [982, 173] on div "test2: number" at bounding box center [995, 174] width 75 height 18
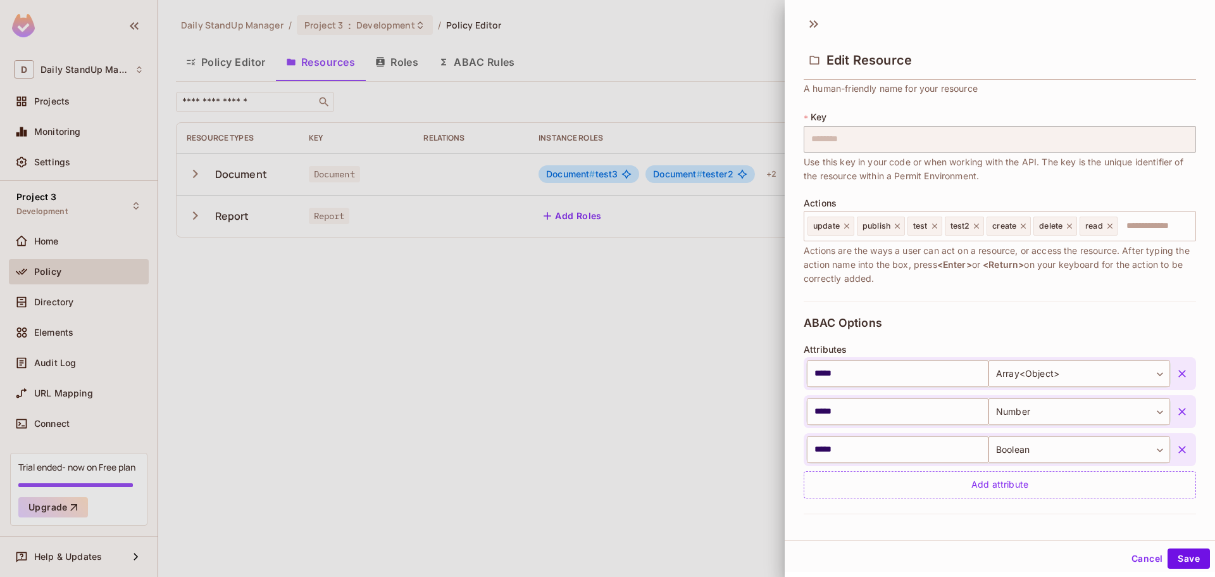
scroll to position [190, 0]
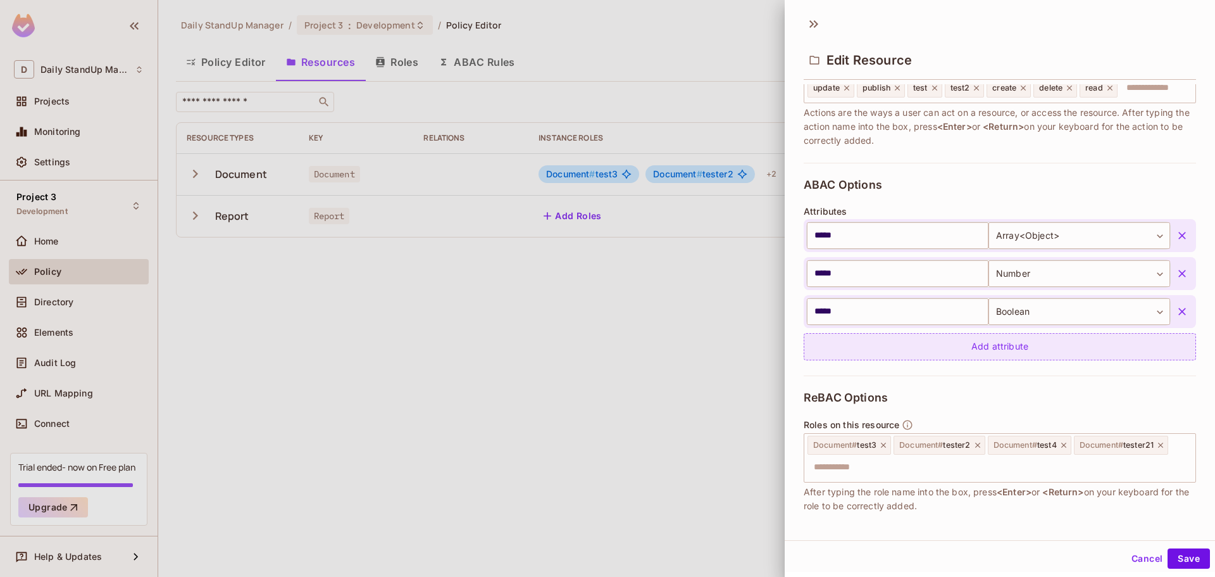
click at [991, 346] on div "Add attribute" at bounding box center [1000, 346] width 392 height 27
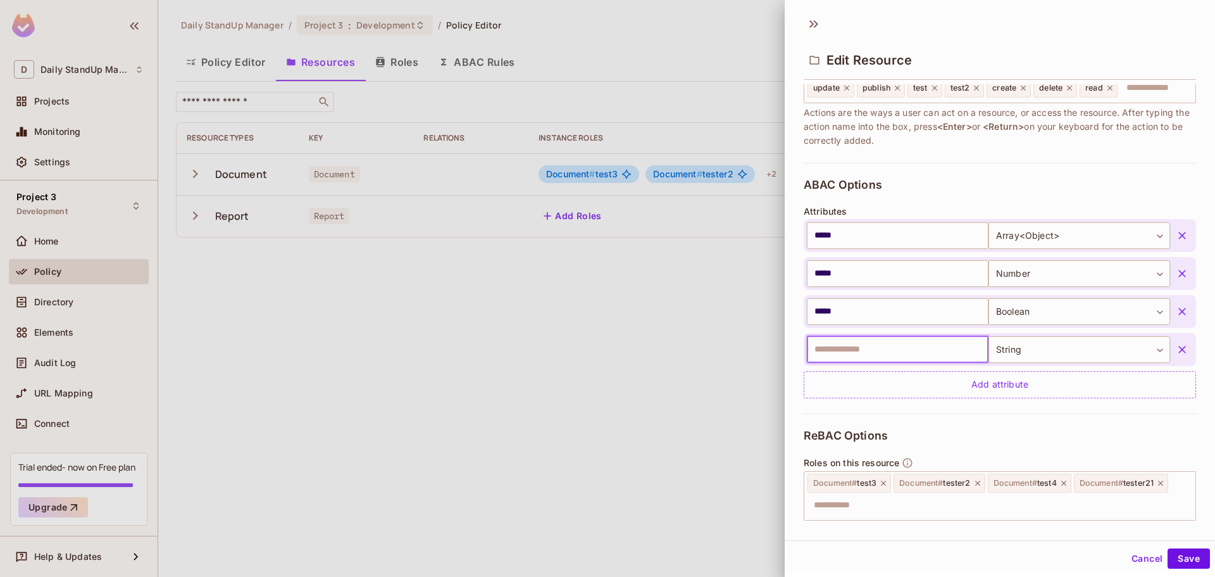
click at [874, 346] on input "text" at bounding box center [898, 349] width 182 height 27
type input "*****"
click at [1176, 557] on button "Save" at bounding box center [1189, 558] width 42 height 20
